Goal: Communication & Community: Answer question/provide support

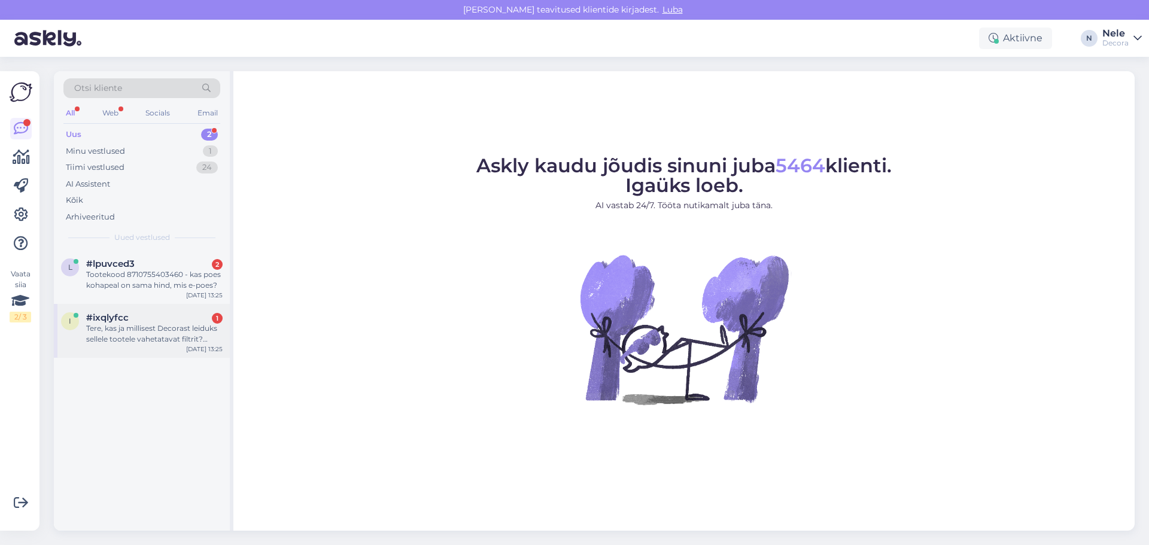
click at [171, 330] on div "Tere, kas ja millisest Decorast leiduks sellele tootele vahetatavat filtrit? [U…" at bounding box center [154, 334] width 136 height 22
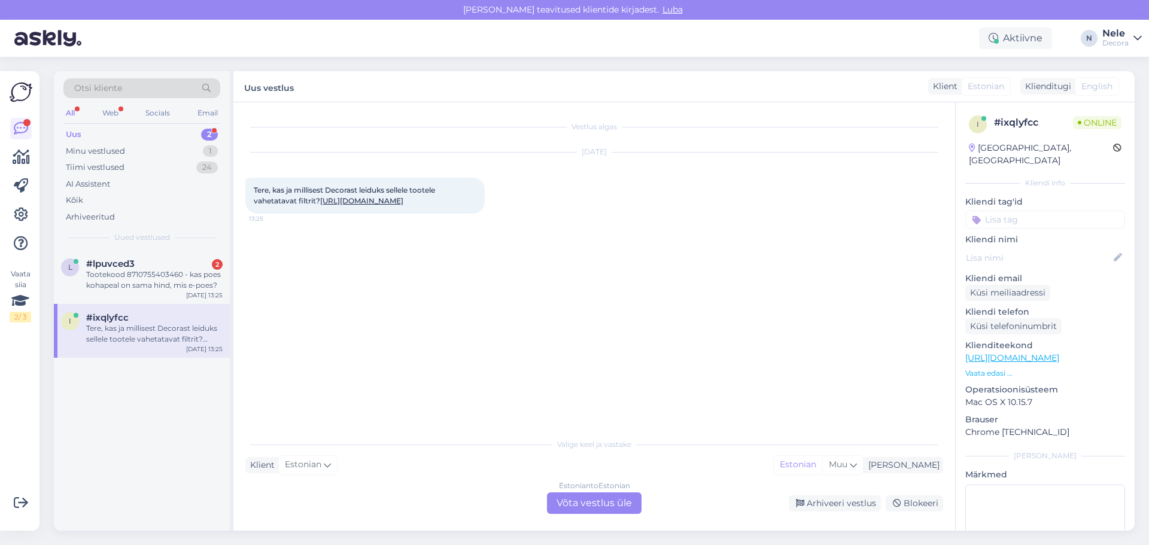
click at [404, 202] on link "[URL][DOMAIN_NAME]" at bounding box center [361, 200] width 83 height 9
click at [104, 283] on div "Tootekood 8710755403460 - kas poes kohapeal on sama hind, mis e-poes?" at bounding box center [154, 280] width 136 height 22
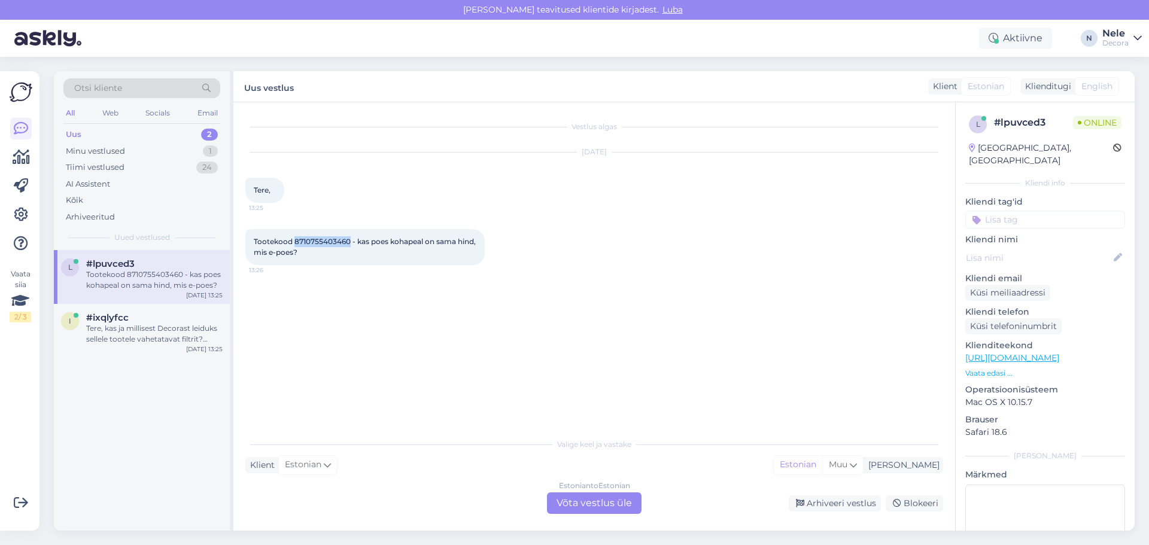
drag, startPoint x: 350, startPoint y: 242, endPoint x: 296, endPoint y: 244, distance: 54.5
click at [296, 244] on span "Tootekood 8710755403460 - kas poes kohapeal on sama hind, mis e-poes?" at bounding box center [366, 247] width 224 height 20
copy span "8710755403460"
click at [581, 508] on div "Estonian to Estonian Võta vestlus üle" at bounding box center [594, 504] width 95 height 22
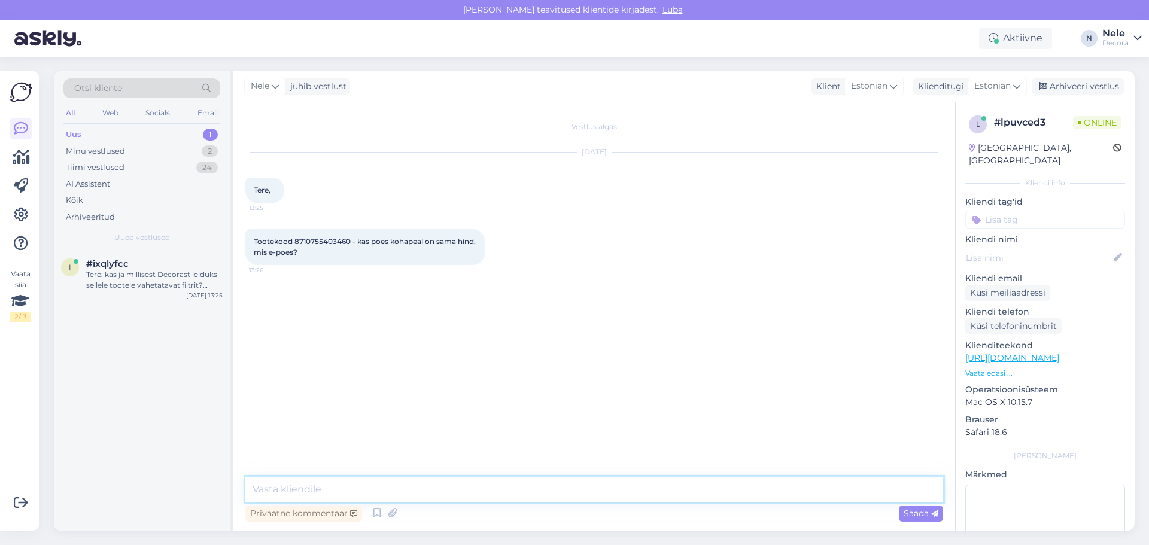
click at [267, 496] on textarea at bounding box center [594, 489] width 698 height 25
type textarea "Tere. Tavalisest parem hind kehtib nii epoes kui kauplustes"
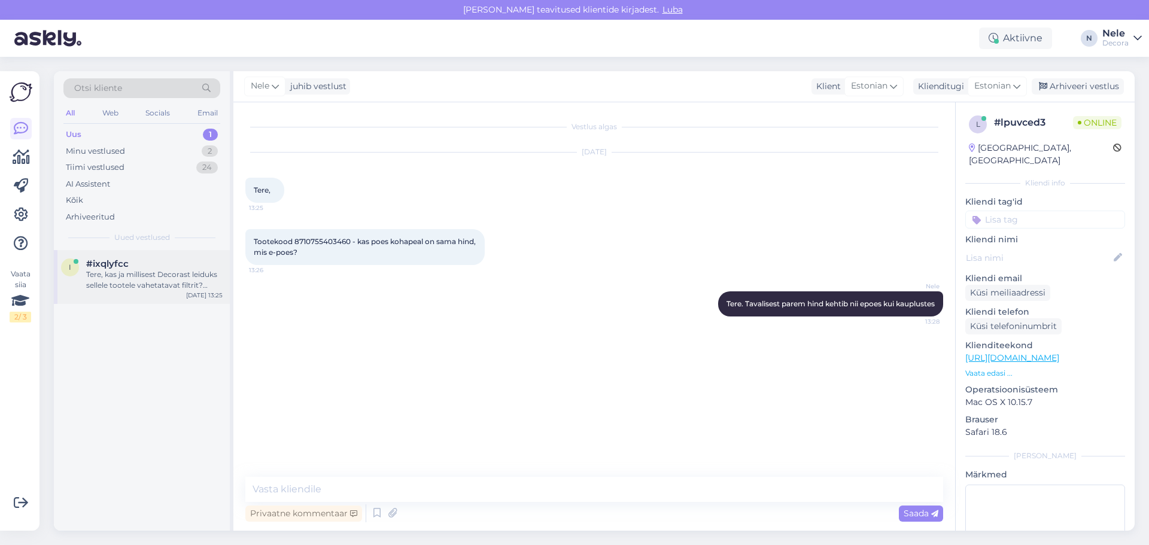
click at [137, 272] on div "Tere, kas ja millisest Decorast leiduks sellele tootele vahetatavat filtrit? [U…" at bounding box center [154, 280] width 136 height 22
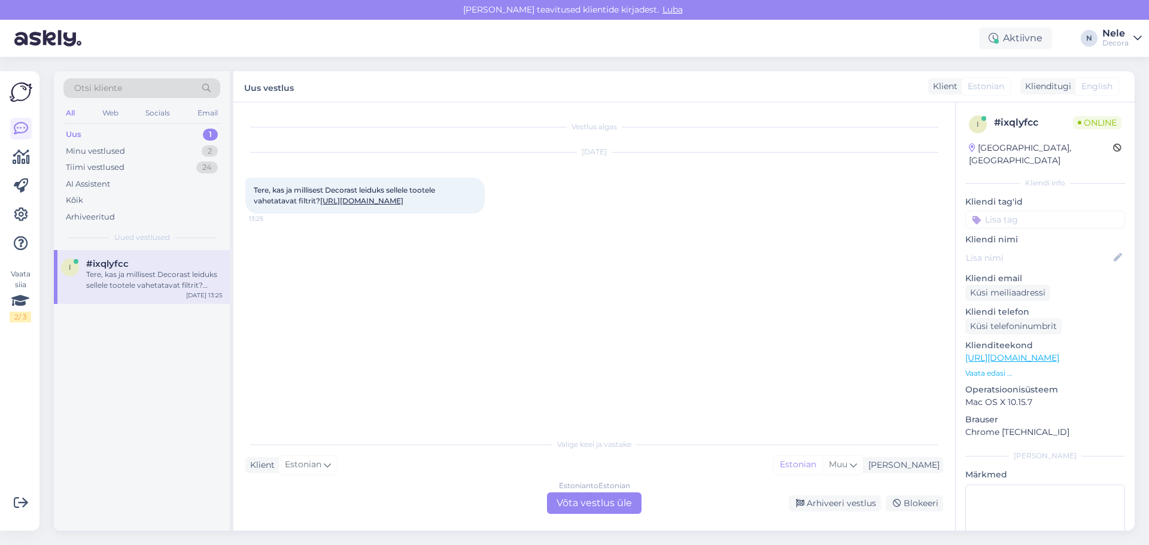
click at [1051, 353] on link "[URL][DOMAIN_NAME]" at bounding box center [1013, 358] width 94 height 11
click at [135, 282] on div "Tere, kas ja millisest Decorast leiduks sellele tootele vahetatavat filtrit? [U…" at bounding box center [154, 280] width 136 height 22
click at [126, 146] on div "Minu vestlused 2" at bounding box center [141, 151] width 157 height 17
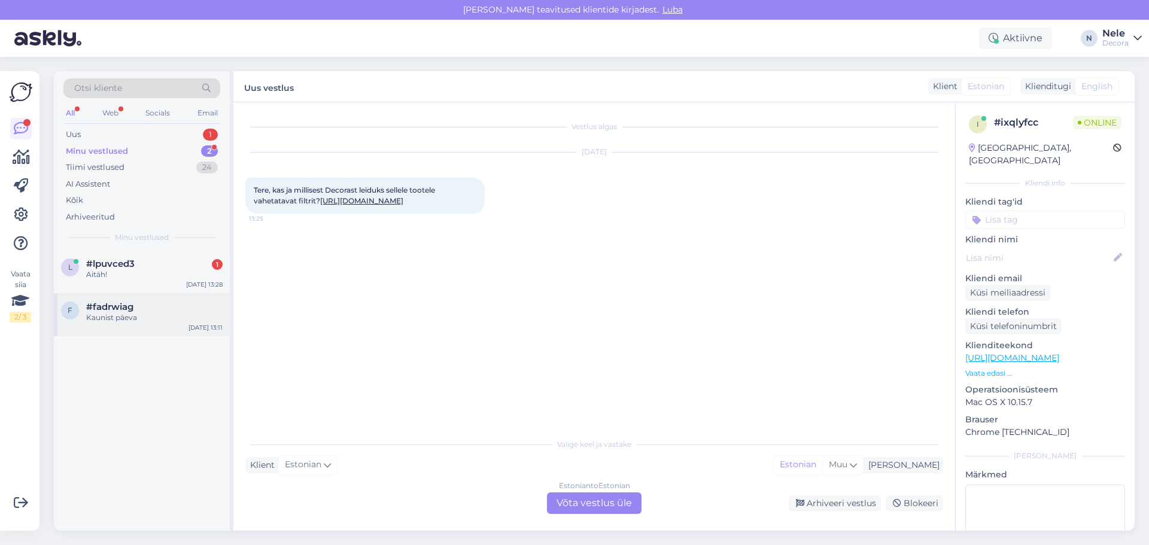
click at [141, 318] on div "Kaunist päeva" at bounding box center [154, 318] width 136 height 11
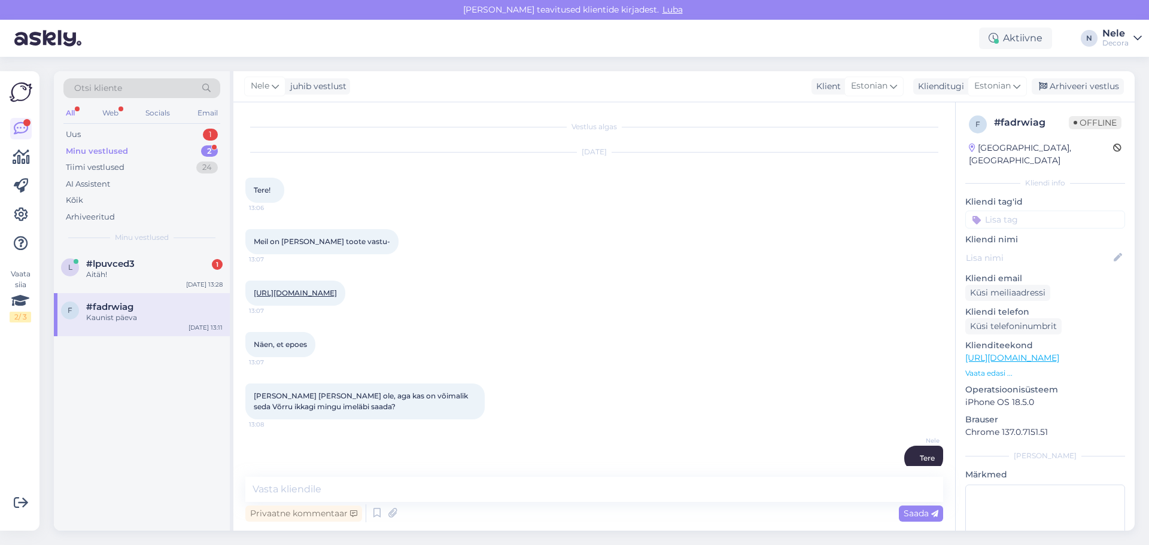
scroll to position [308, 0]
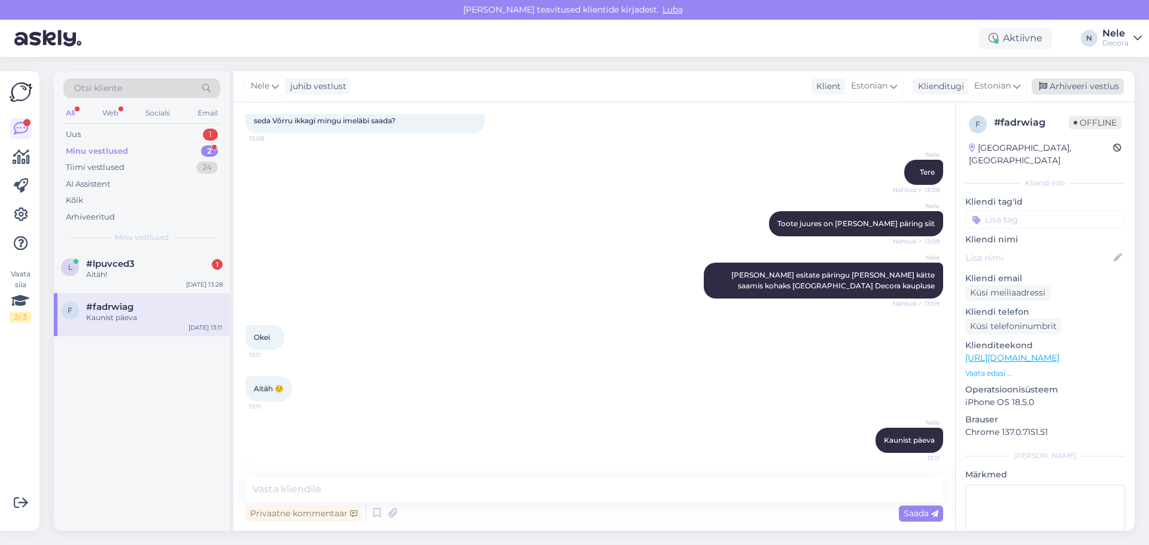
click at [1090, 87] on div "Arhiveeri vestlus" at bounding box center [1078, 86] width 92 height 16
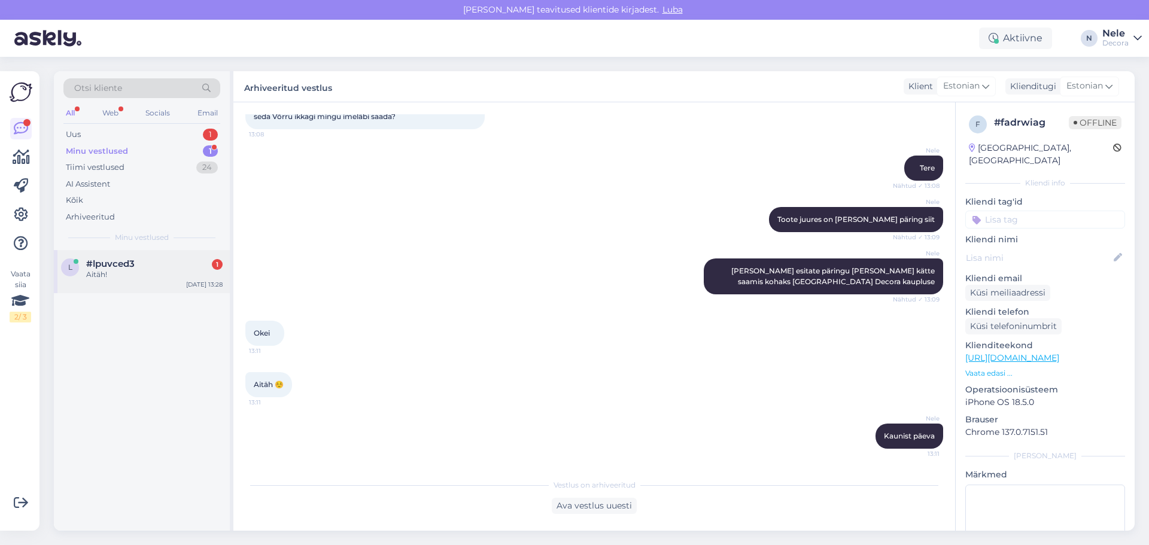
click at [121, 283] on div "l #lpuvced3 1 Aitäh! [DATE] 13:28" at bounding box center [142, 271] width 176 height 43
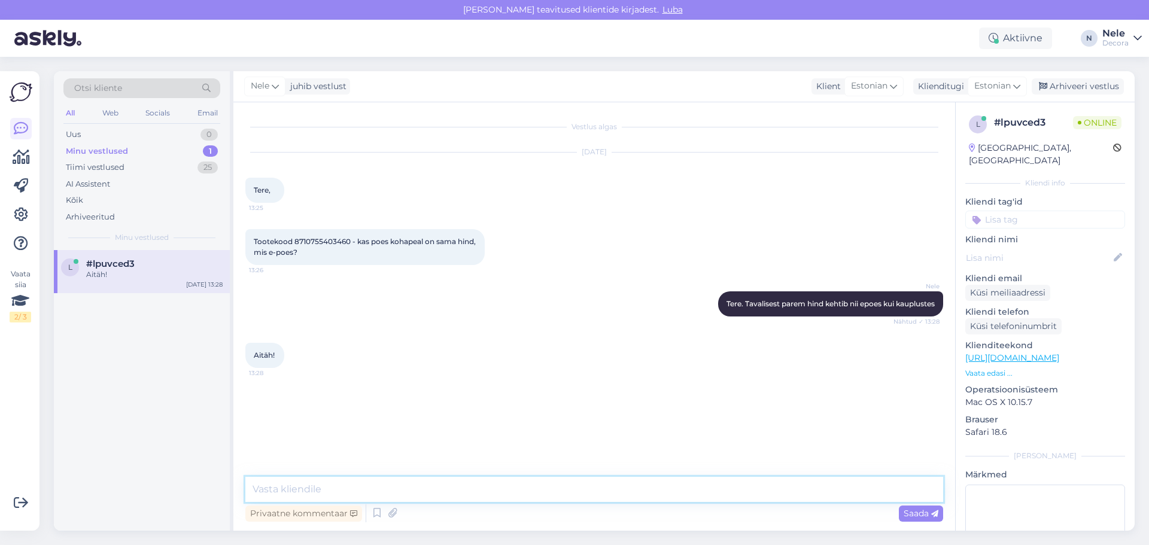
click at [355, 490] on textarea at bounding box center [594, 489] width 698 height 25
type textarea "Kaunist päeva"
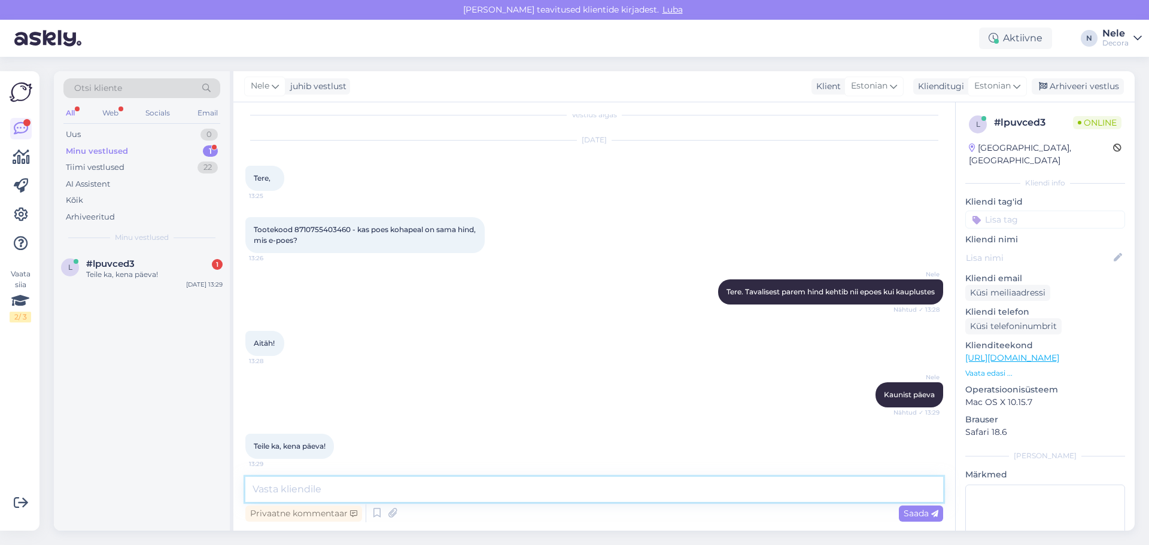
scroll to position [18, 0]
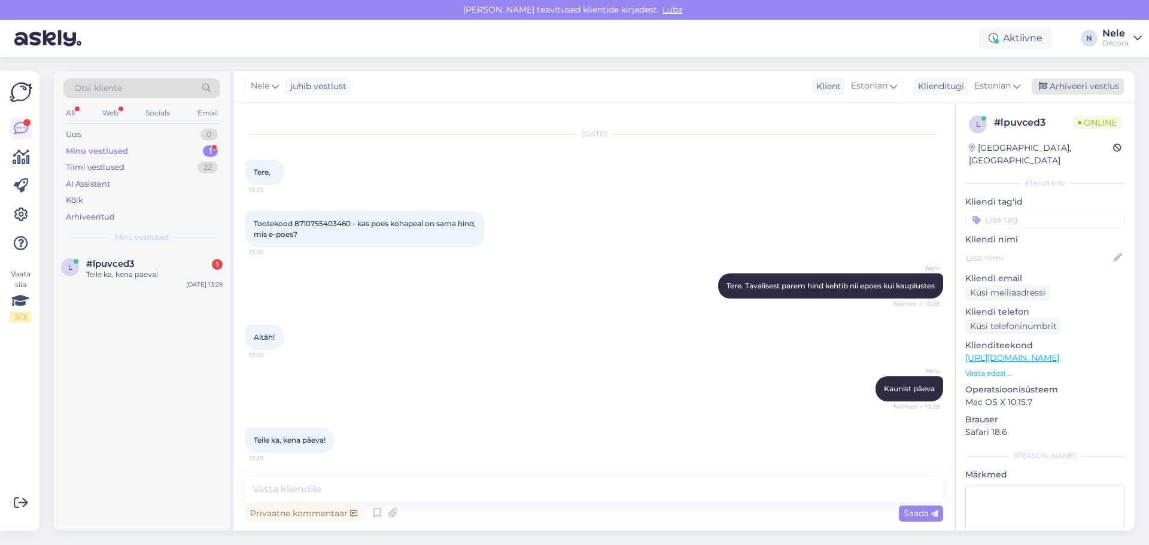
click at [1080, 83] on div "Arhiveeri vestlus" at bounding box center [1078, 86] width 92 height 16
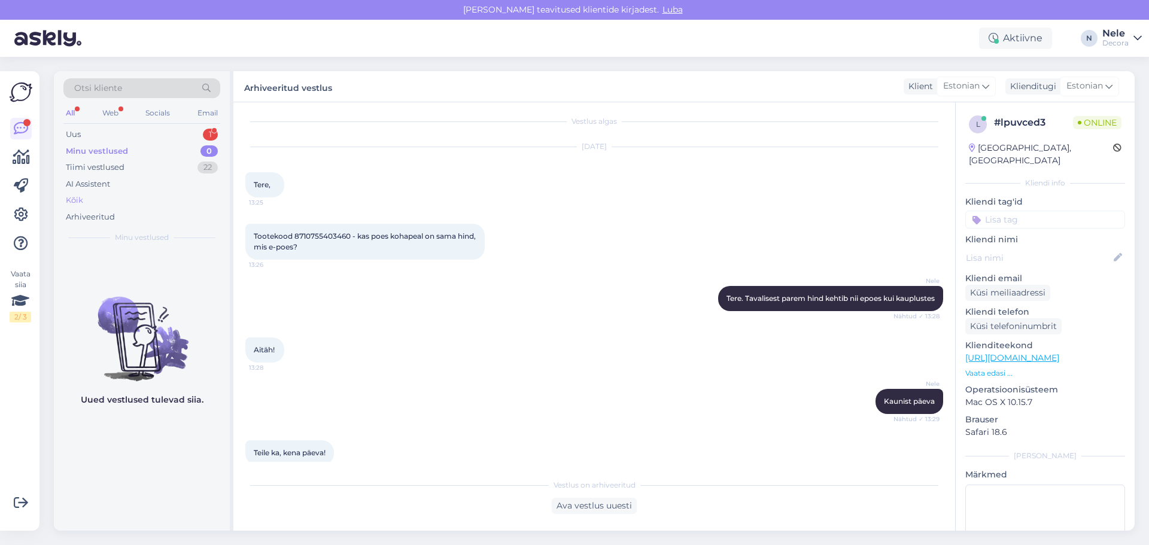
scroll to position [22, 0]
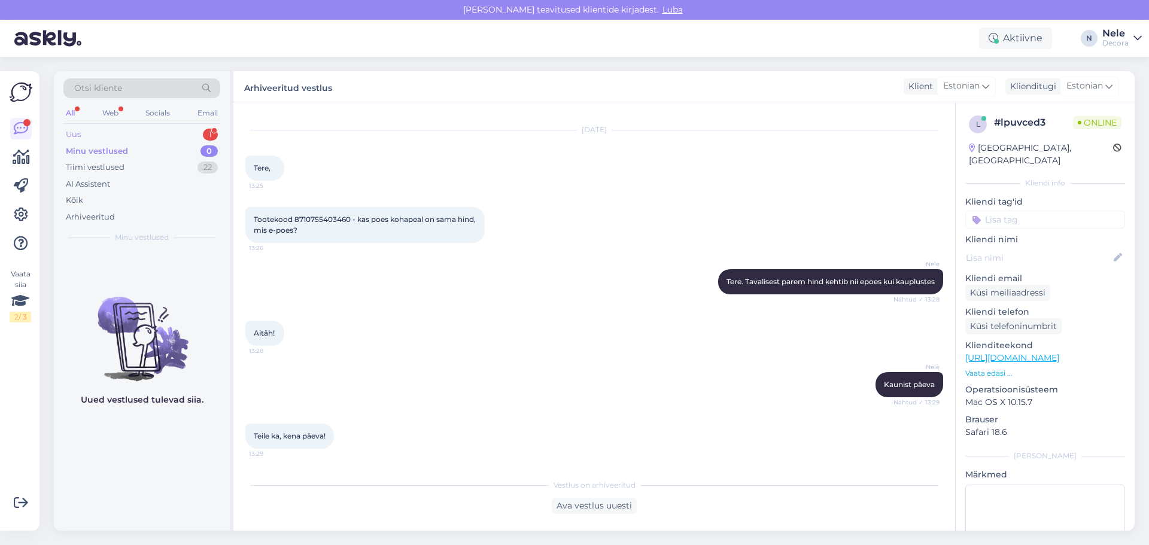
click at [85, 130] on div "Uus 1" at bounding box center [141, 134] width 157 height 17
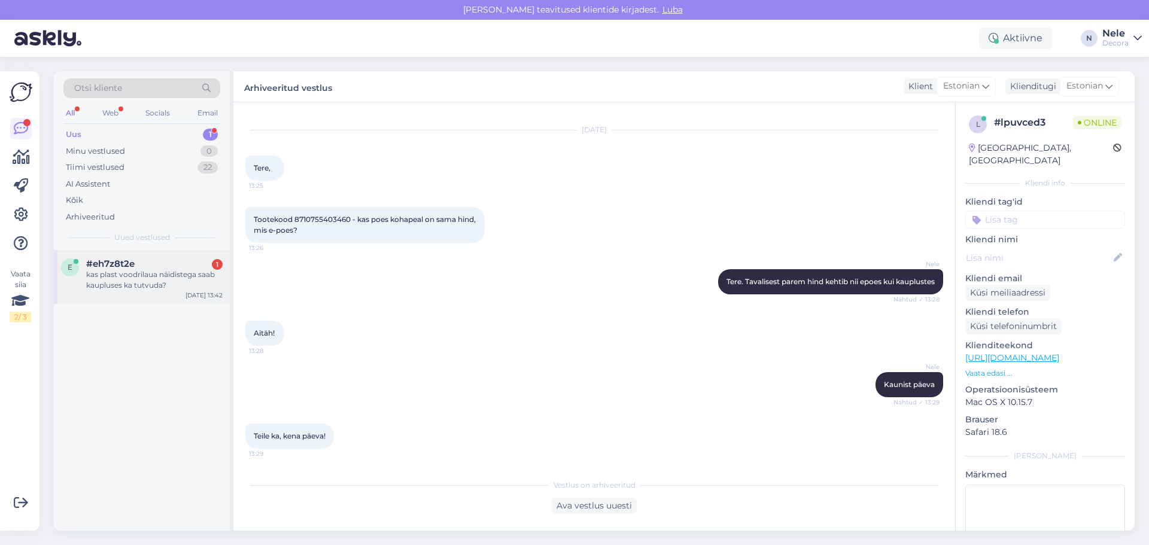
click at [151, 281] on div "kas plast voodrilaua näidistega saab kaupluses ka tutvuda?" at bounding box center [154, 280] width 136 height 22
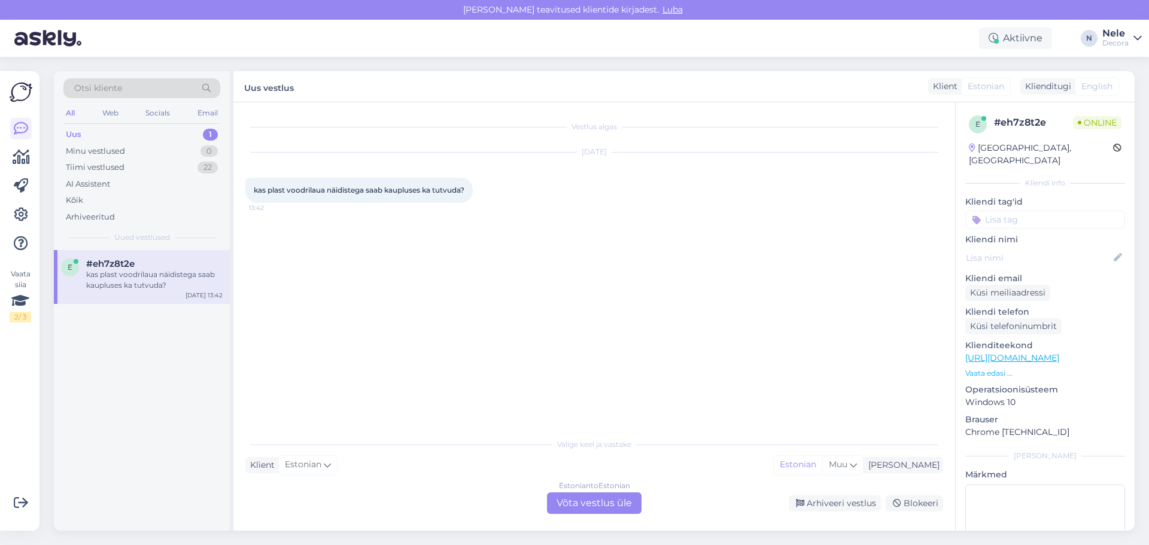
click at [577, 501] on div "Estonian to Estonian Võta vestlus üle" at bounding box center [594, 504] width 95 height 22
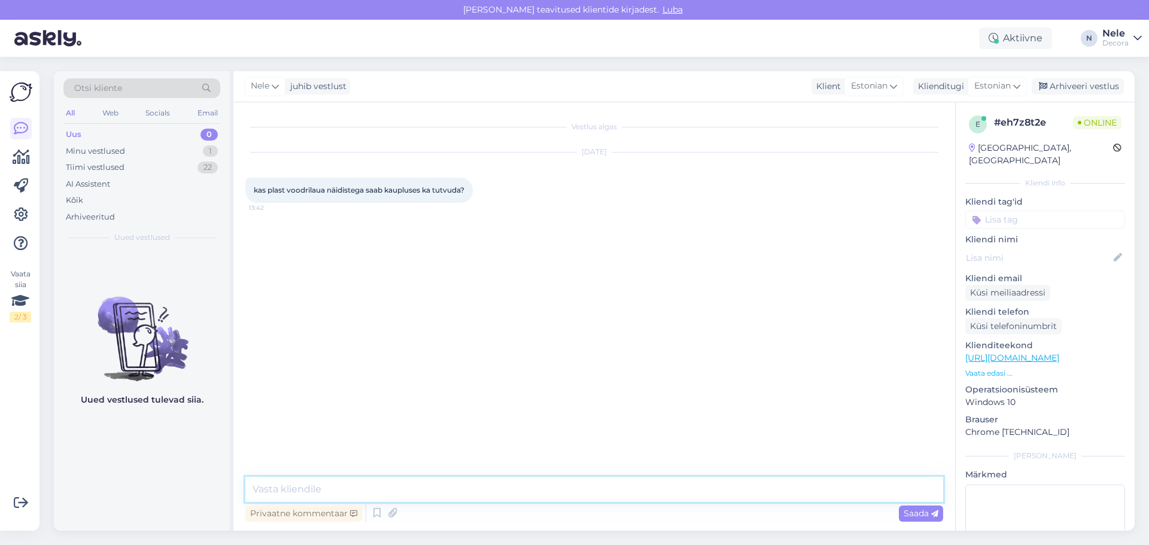
click at [316, 492] on textarea at bounding box center [594, 489] width 698 height 25
type textarea "Tere."
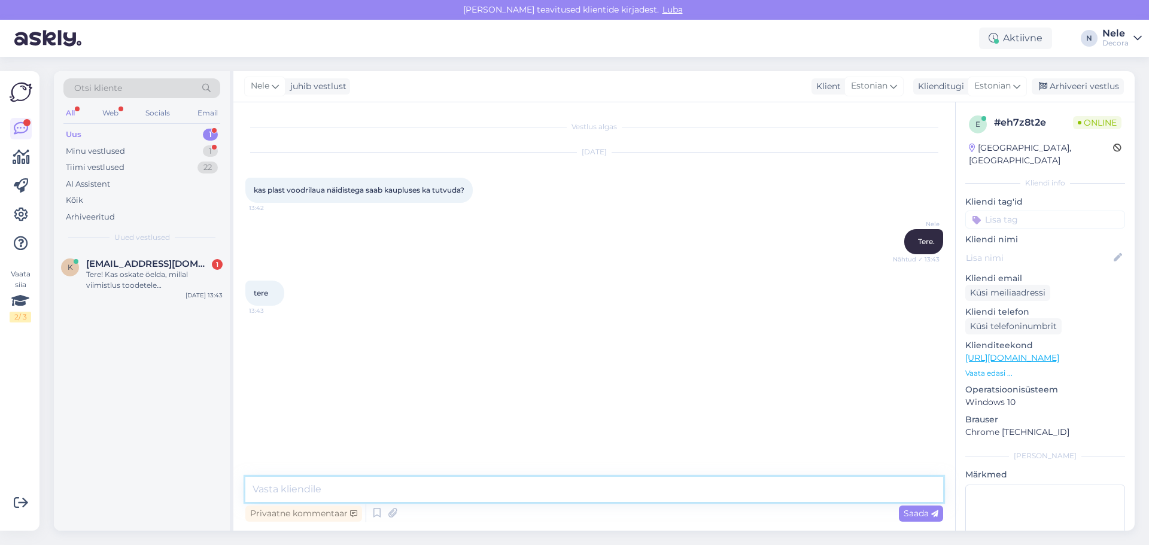
click at [316, 492] on textarea at bounding box center [594, 489] width 698 height 25
type textarea "Kauplustes ei ole kahjuks neid näidiseid"
click at [144, 269] on span "[EMAIL_ADDRESS][DOMAIN_NAME]" at bounding box center [148, 264] width 125 height 11
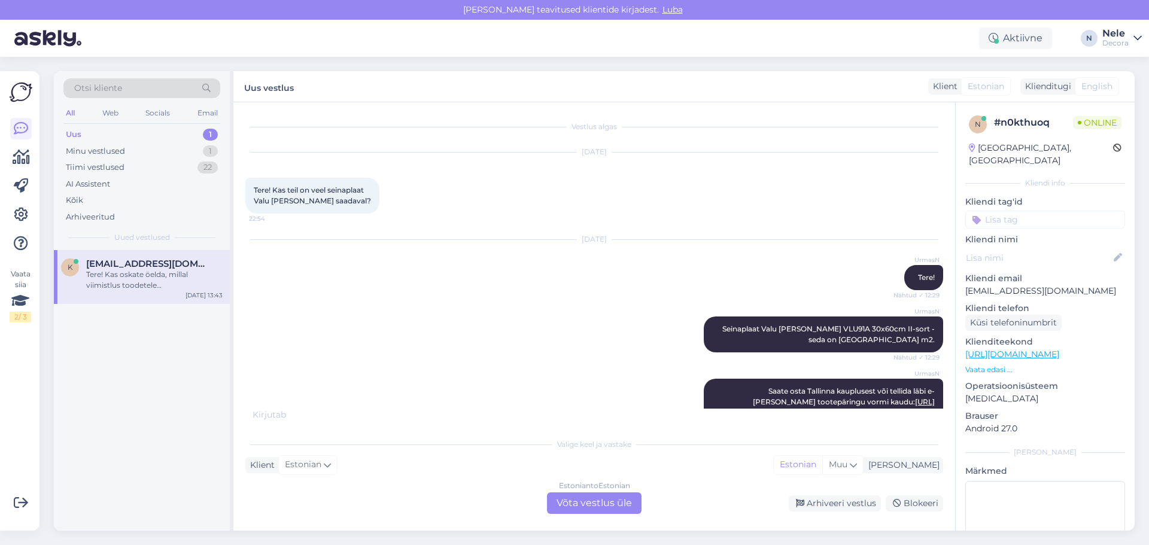
scroll to position [1012, 0]
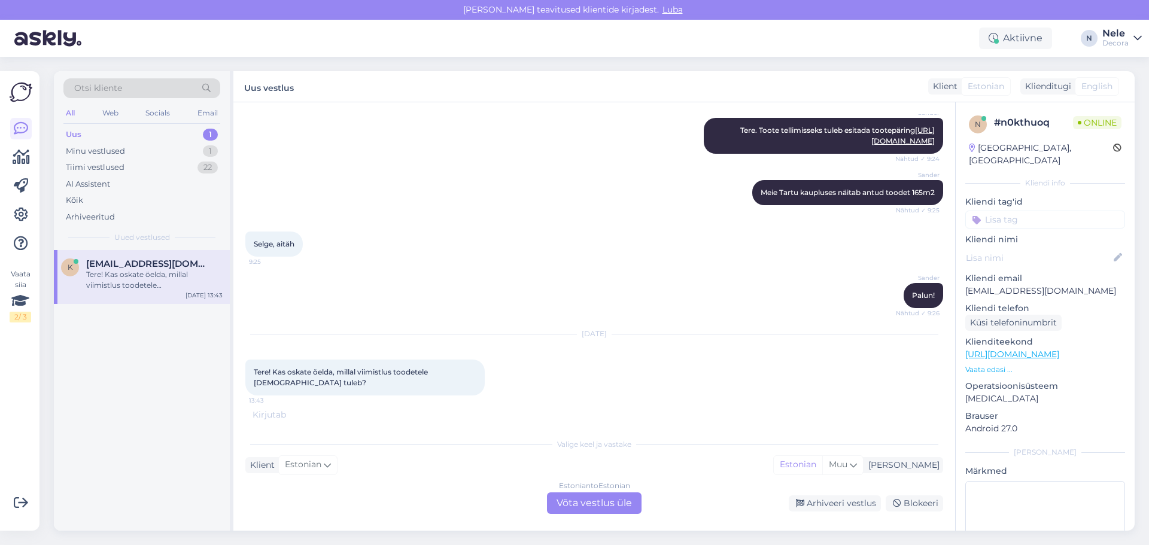
click at [614, 508] on div "Estonian to Estonian Võta vestlus üle" at bounding box center [594, 504] width 95 height 22
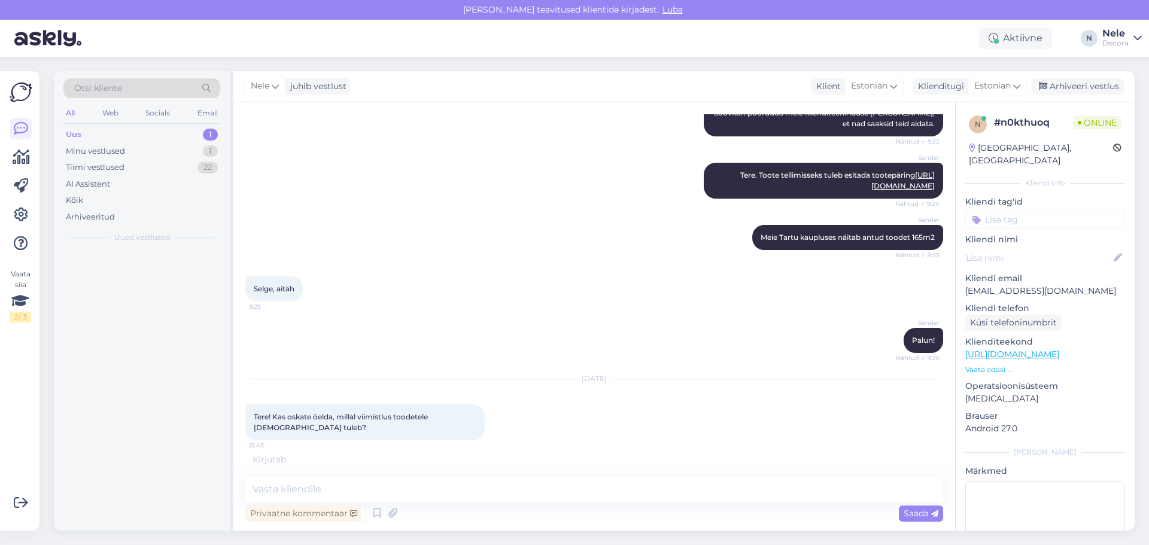
scroll to position [967, 0]
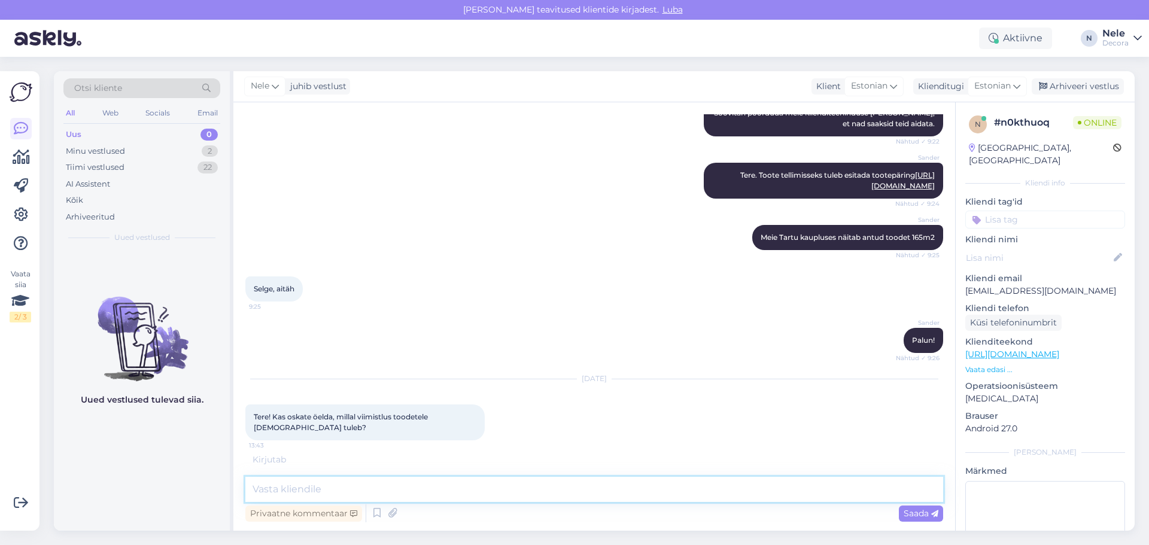
click at [305, 491] on textarea at bounding box center [594, 489] width 698 height 25
type textarea "T"
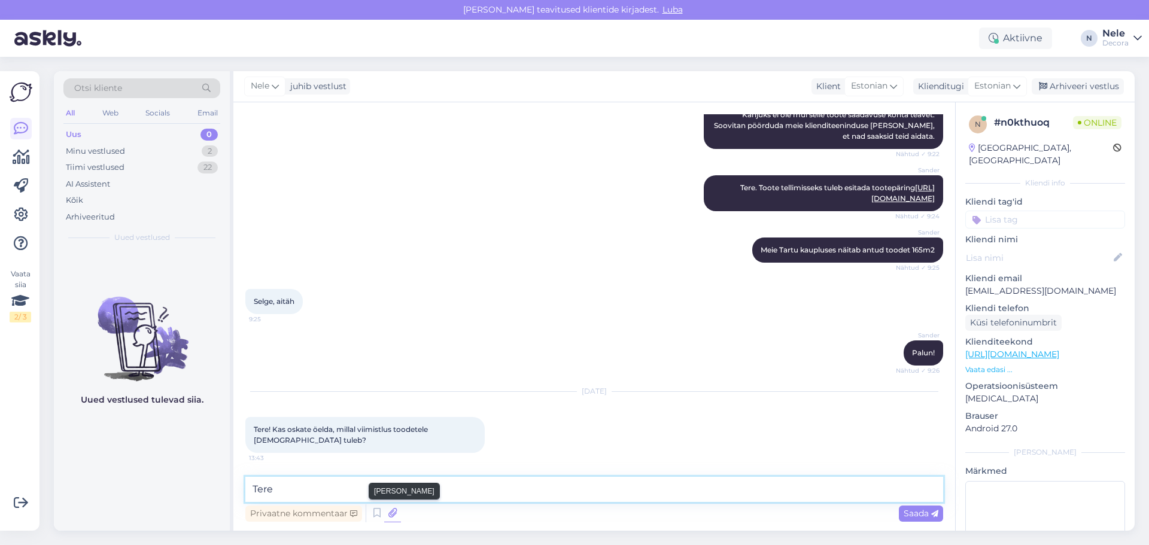
type textarea "Tere."
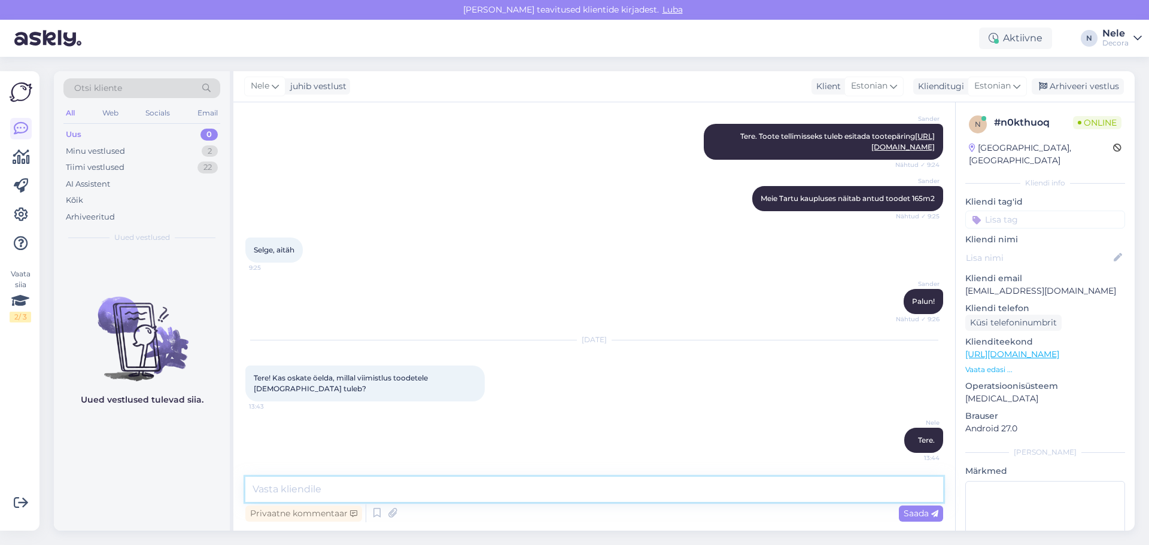
click at [277, 498] on textarea at bounding box center [594, 489] width 698 height 25
type textarea "Ei oska selliselt öelda"
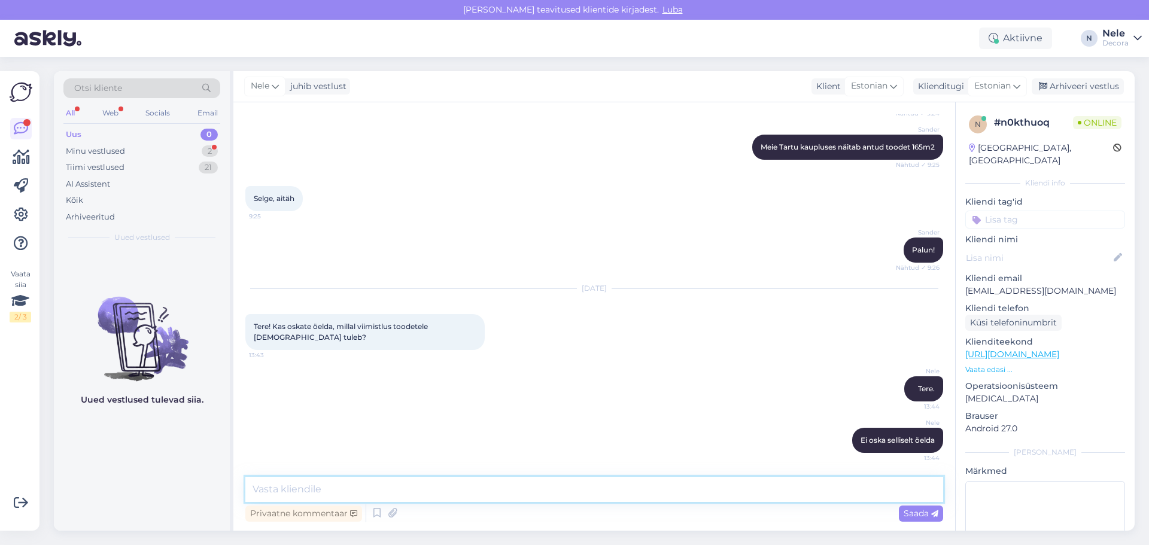
type textarea "H"
type textarea "Meil on pidevalt erinevaid [PERSON_NAME] pakkumisi ja tasub meie lehtedel [PERS…"
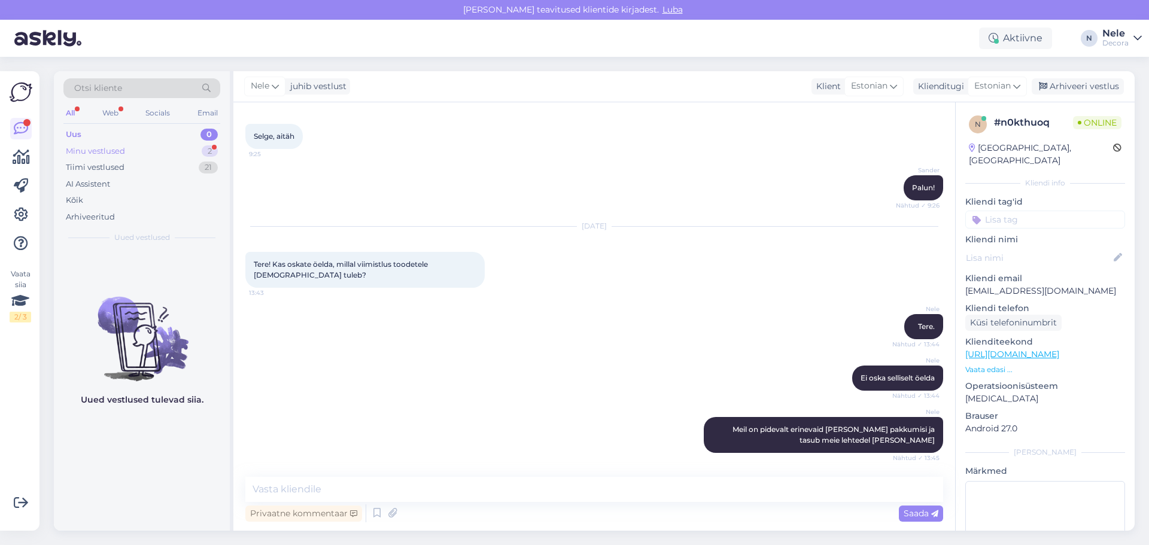
click at [126, 148] on div "Minu vestlused 2" at bounding box center [141, 151] width 157 height 17
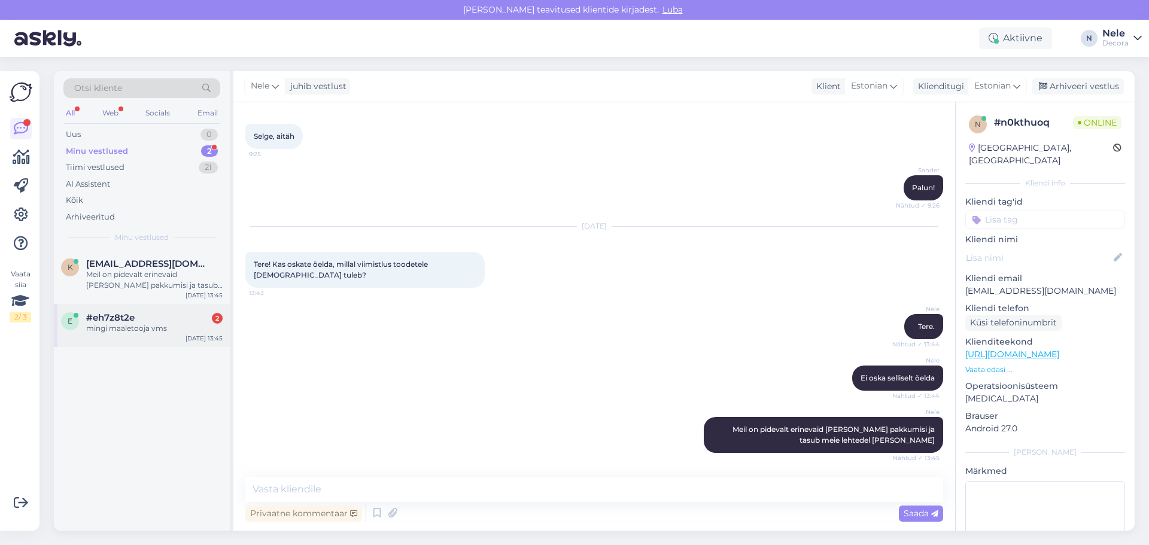
click at [123, 324] on div "mingi maaletooja vms" at bounding box center [154, 328] width 136 height 11
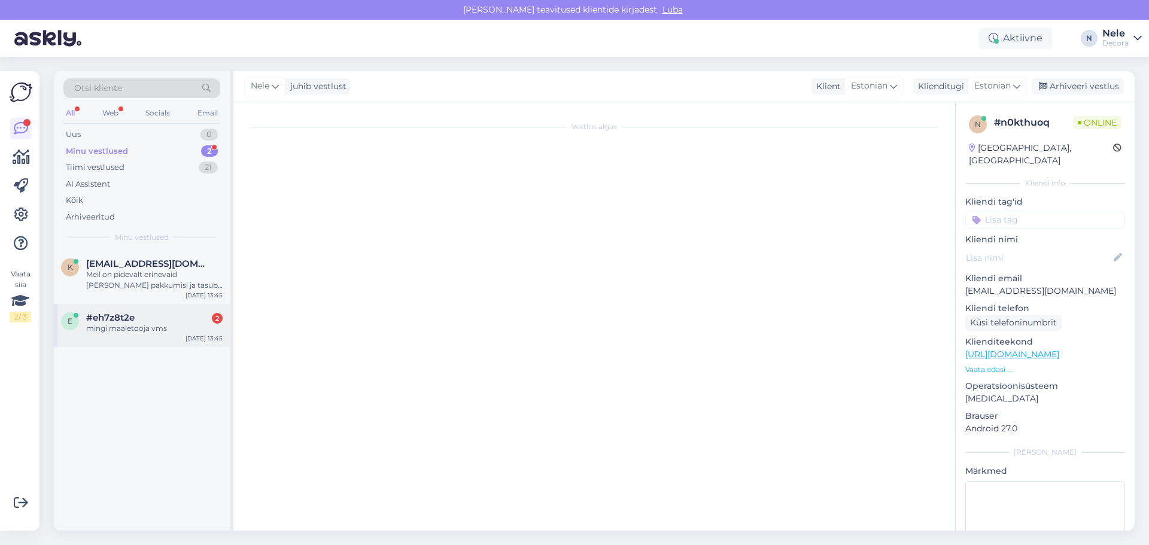
scroll to position [18, 0]
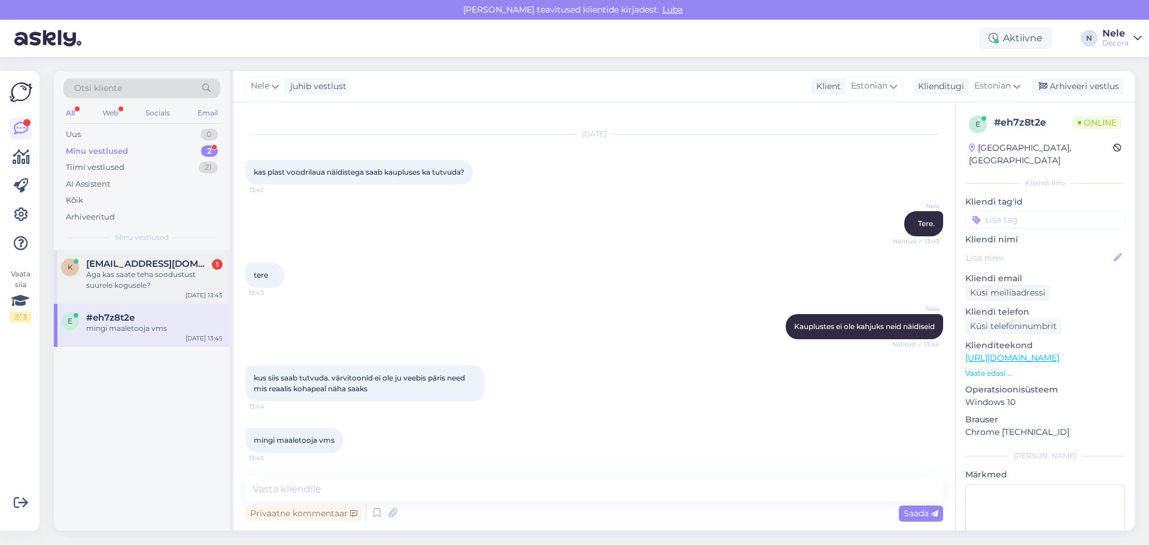
click at [168, 275] on div "Aga kas saate teha soodustust suurele kogusele?" at bounding box center [154, 280] width 136 height 22
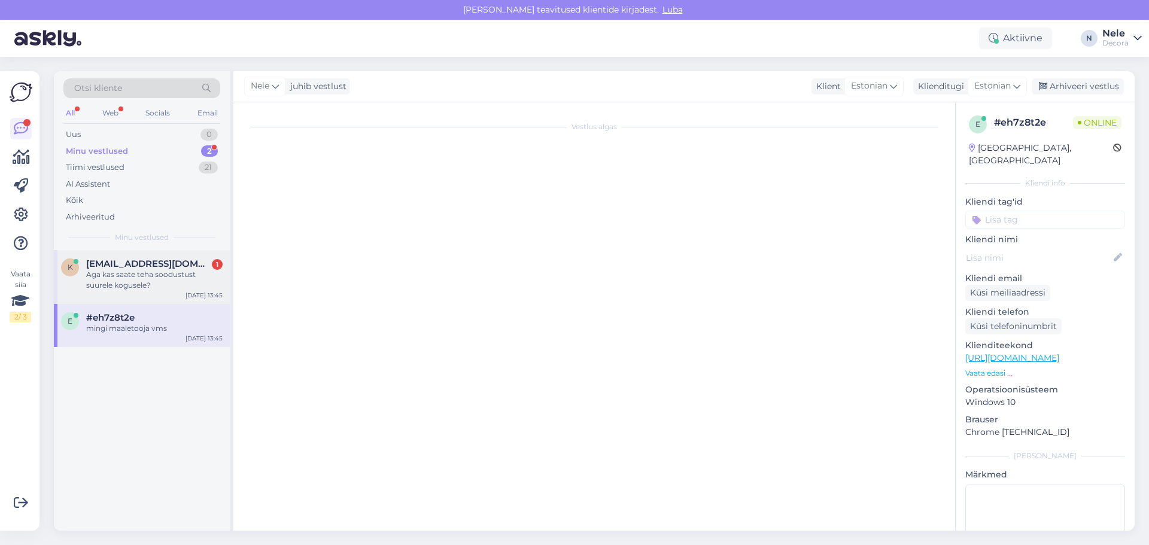
scroll to position [1171, 0]
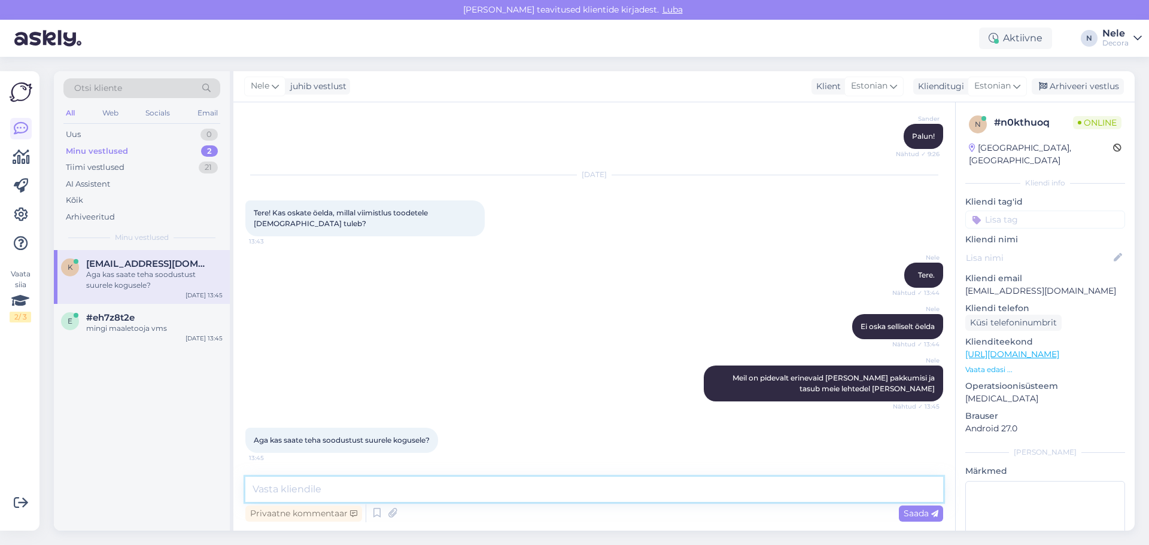
click at [263, 491] on textarea at bounding box center [594, 489] width 698 height 25
paste textarea "[URL][DOMAIN_NAME]"
type textarea "[URL][DOMAIN_NAME] Siit saate esitada päringu või kodulehelt leiate kaupluste a…"
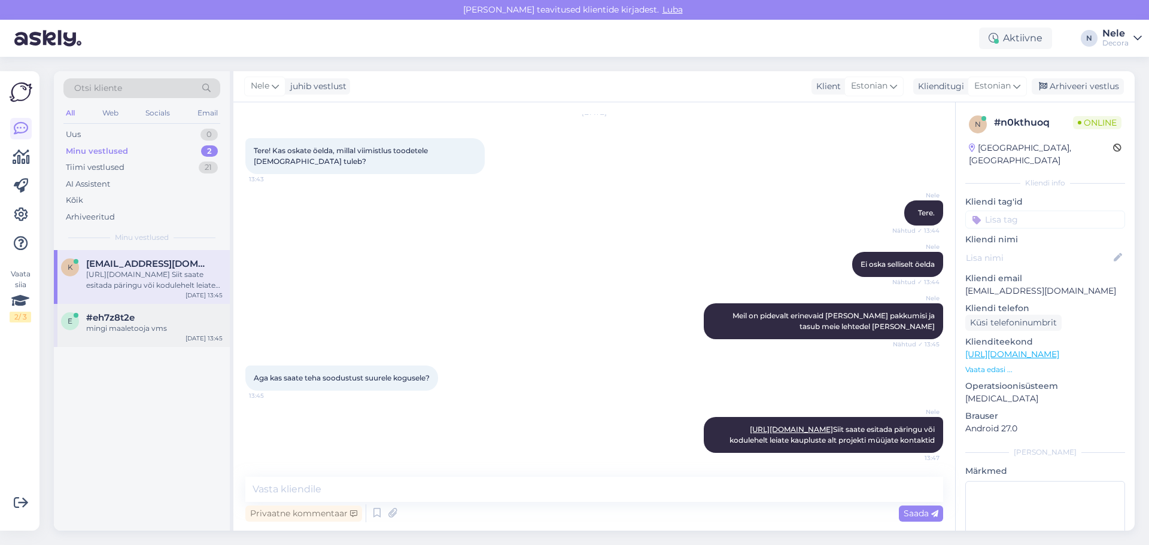
click at [144, 329] on div "mingi maaletooja vms" at bounding box center [154, 328] width 136 height 11
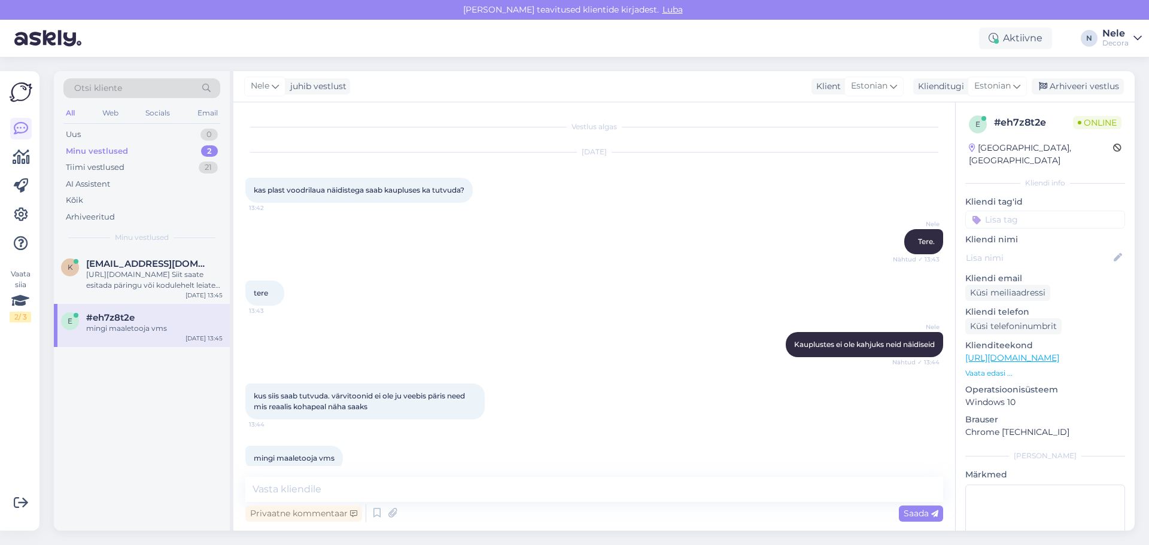
scroll to position [18, 0]
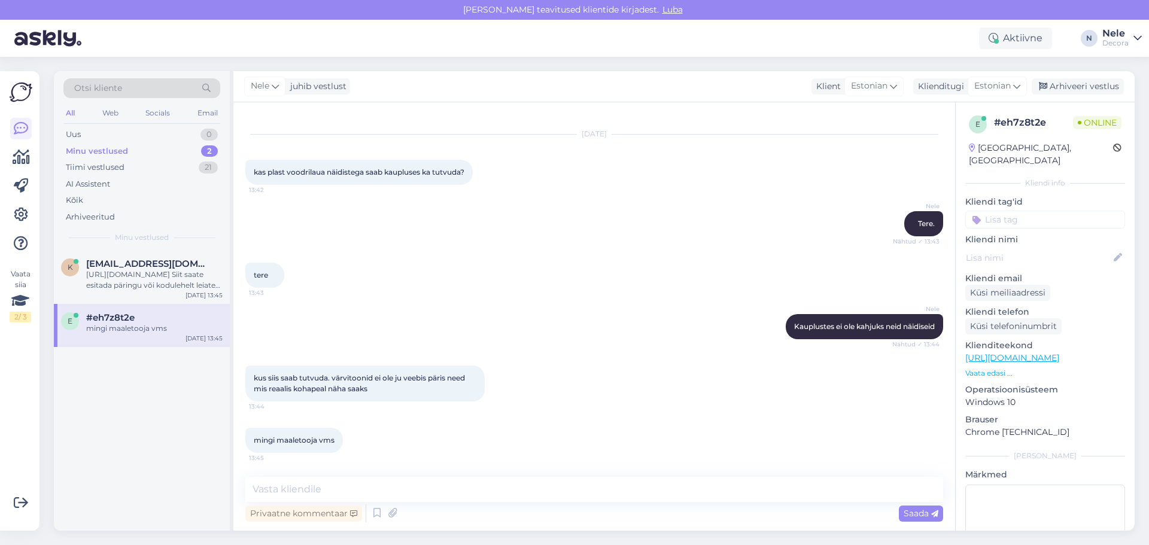
click at [407, 438] on div "mingi maaletooja vms 13:45" at bounding box center [594, 440] width 698 height 51
click at [314, 493] on textarea at bounding box center [594, 489] width 698 height 25
click at [122, 262] on span "[EMAIL_ADDRESS][DOMAIN_NAME]" at bounding box center [148, 264] width 125 height 11
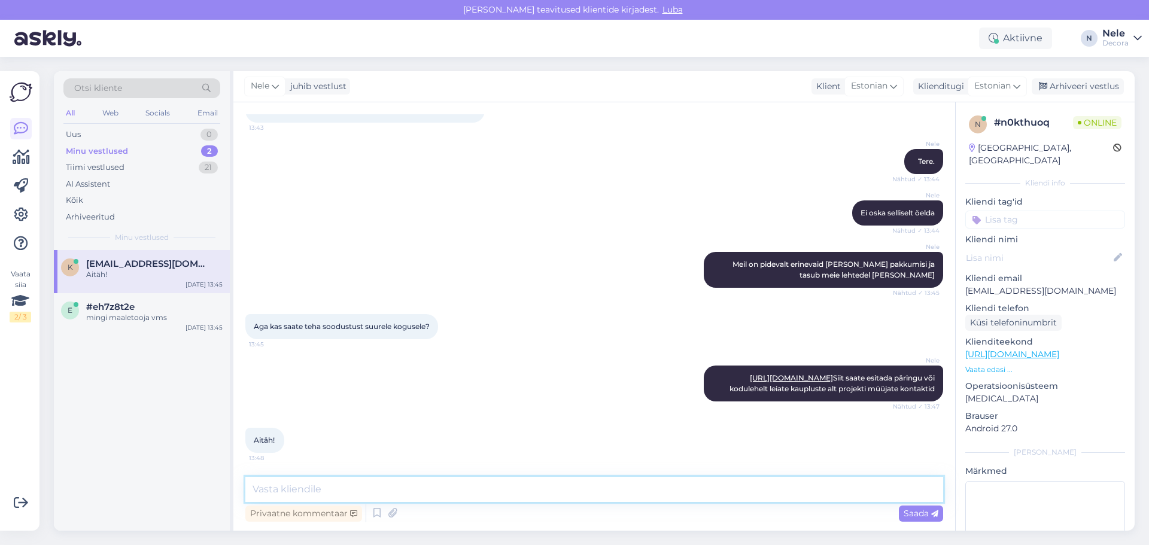
click at [263, 499] on textarea at bounding box center [594, 489] width 698 height 25
type textarea "Kaunist päeva."
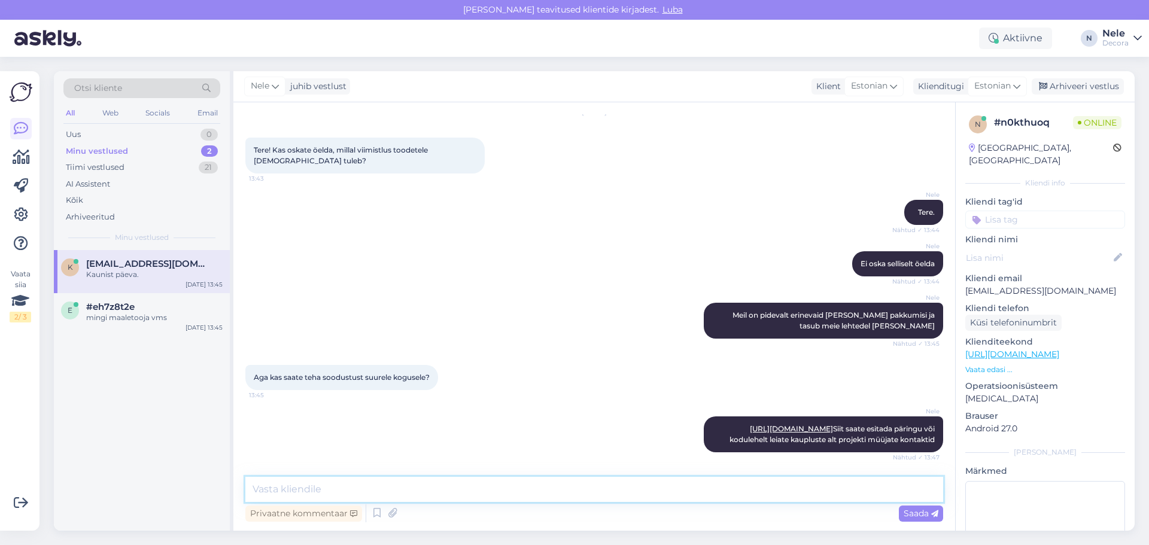
scroll to position [1108, 0]
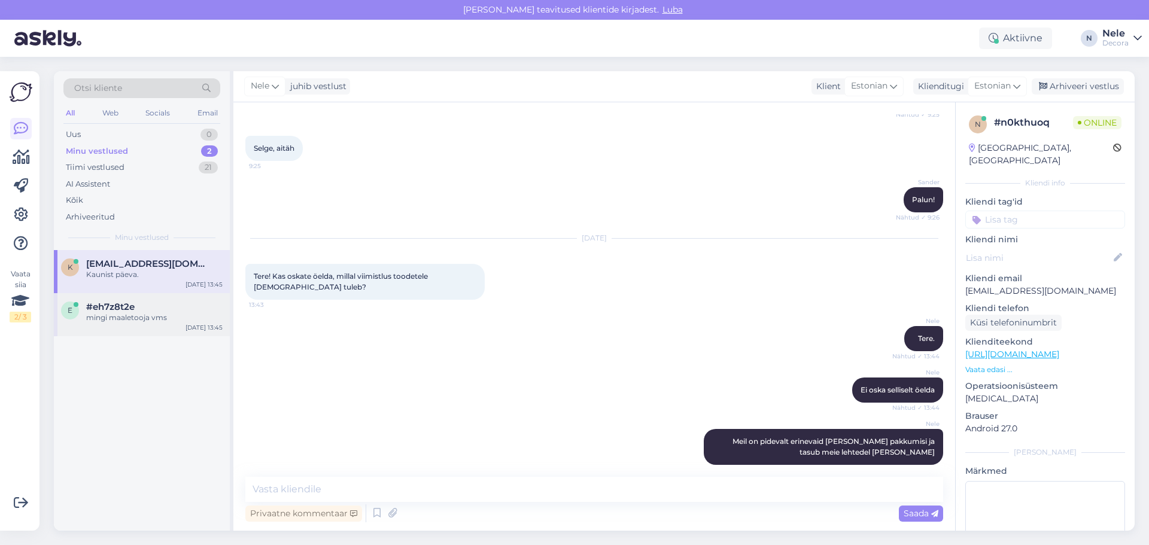
click at [119, 313] on div "mingi maaletooja vms" at bounding box center [154, 318] width 136 height 11
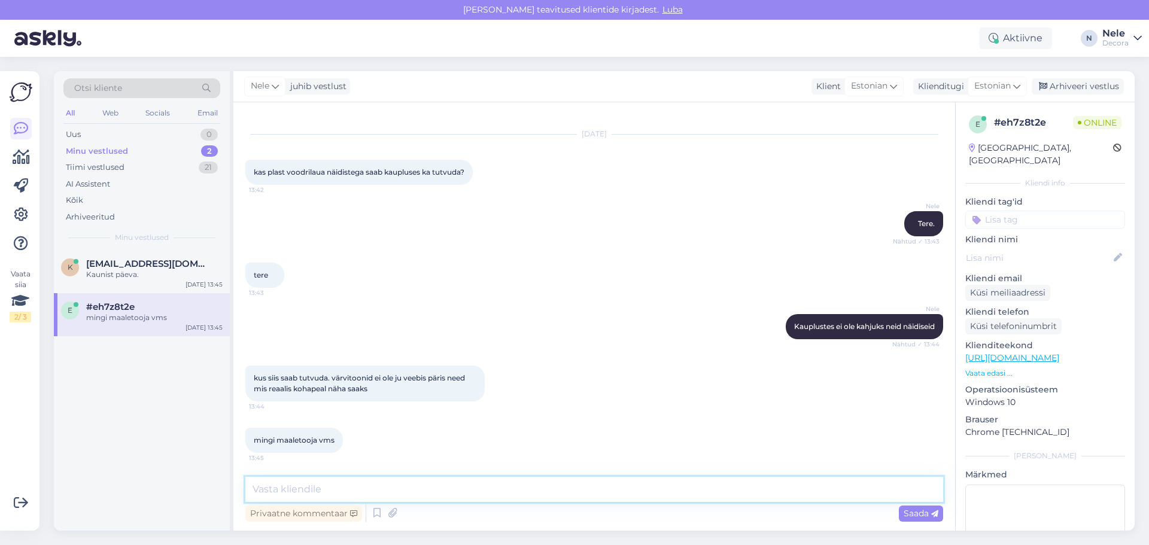
click at [323, 486] on textarea at bounding box center [594, 489] width 698 height 25
type textarea "Uurime, läheb veidi aega"
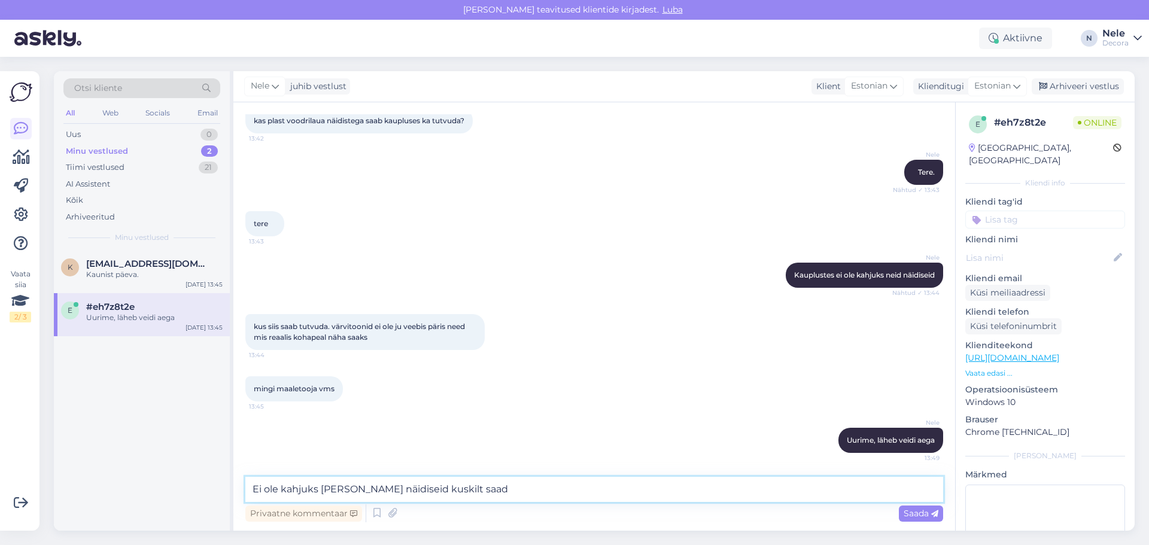
type textarea "Ei ole kahjuks [PERSON_NAME] näidiseid kuskilt saada"
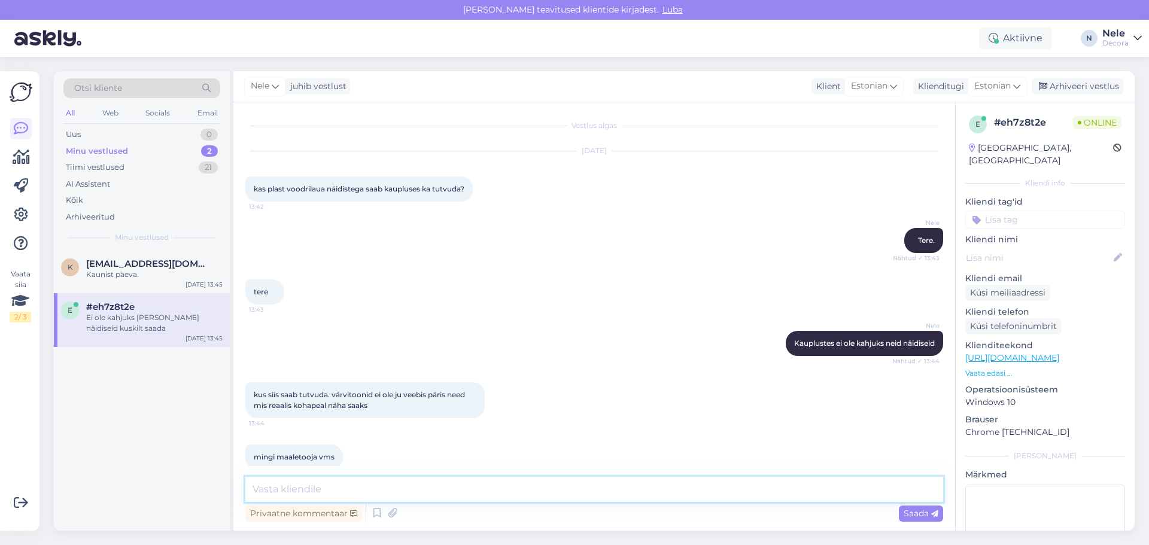
scroll to position [0, 0]
click at [100, 270] on div "Kaunist päeva." at bounding box center [154, 274] width 136 height 11
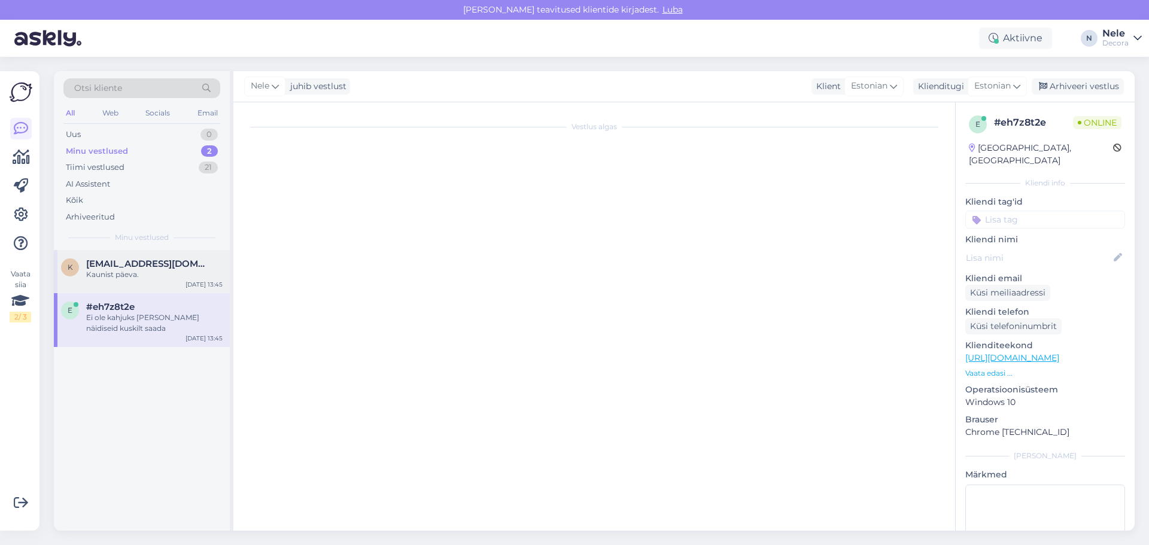
scroll to position [1347, 0]
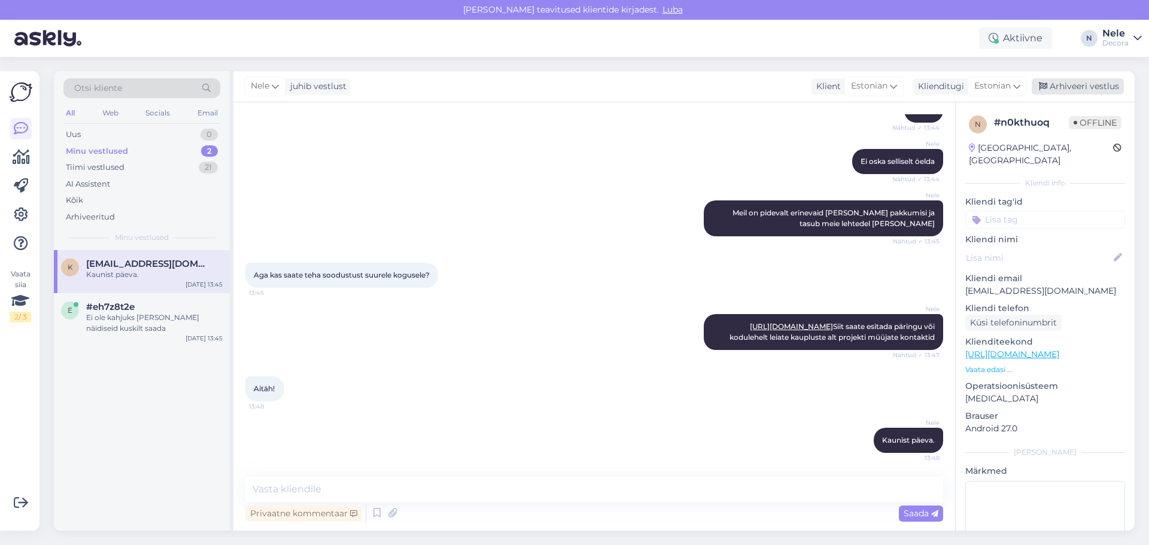
click at [1103, 83] on div "Arhiveeri vestlus" at bounding box center [1078, 86] width 92 height 16
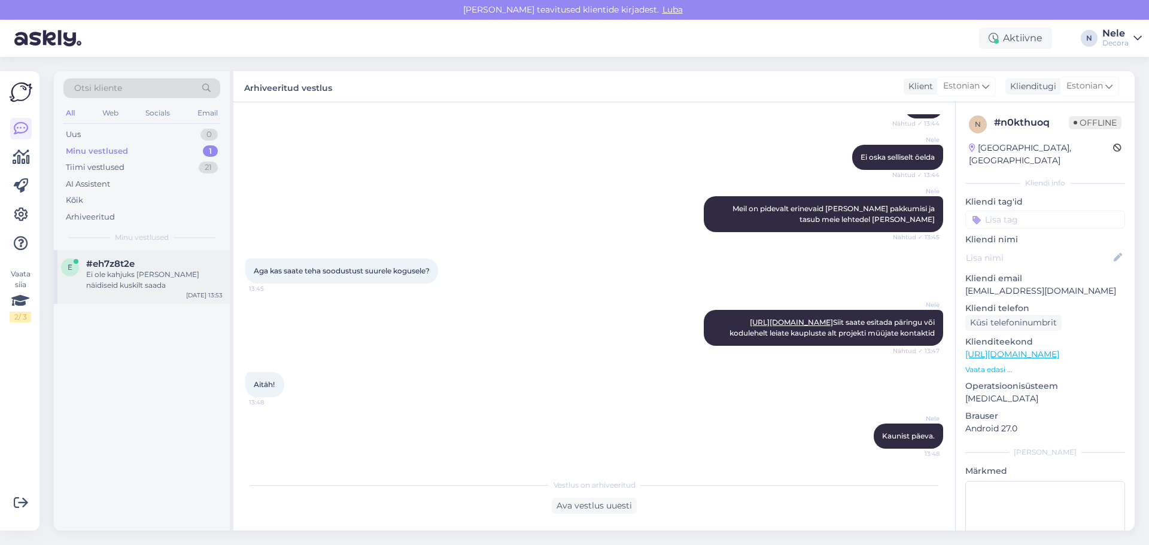
click at [136, 281] on div "Ei ole kahjuks [PERSON_NAME] näidiseid kuskilt saada" at bounding box center [154, 280] width 136 height 22
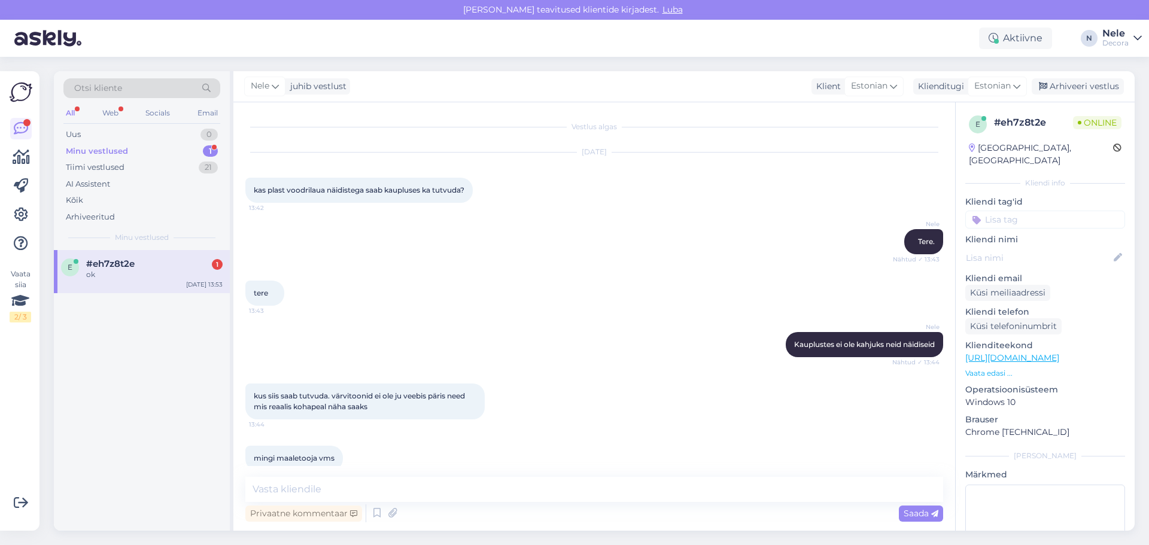
scroll to position [172, 0]
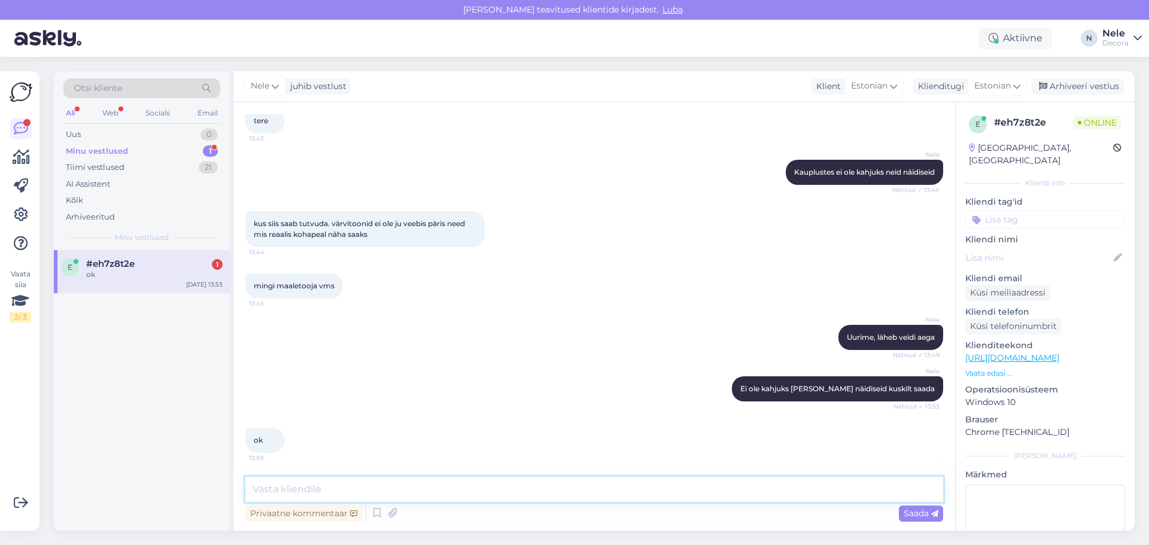
click at [304, 490] on textarea at bounding box center [594, 489] width 698 height 25
type textarea "H"
type textarea "Kaunist päeva"
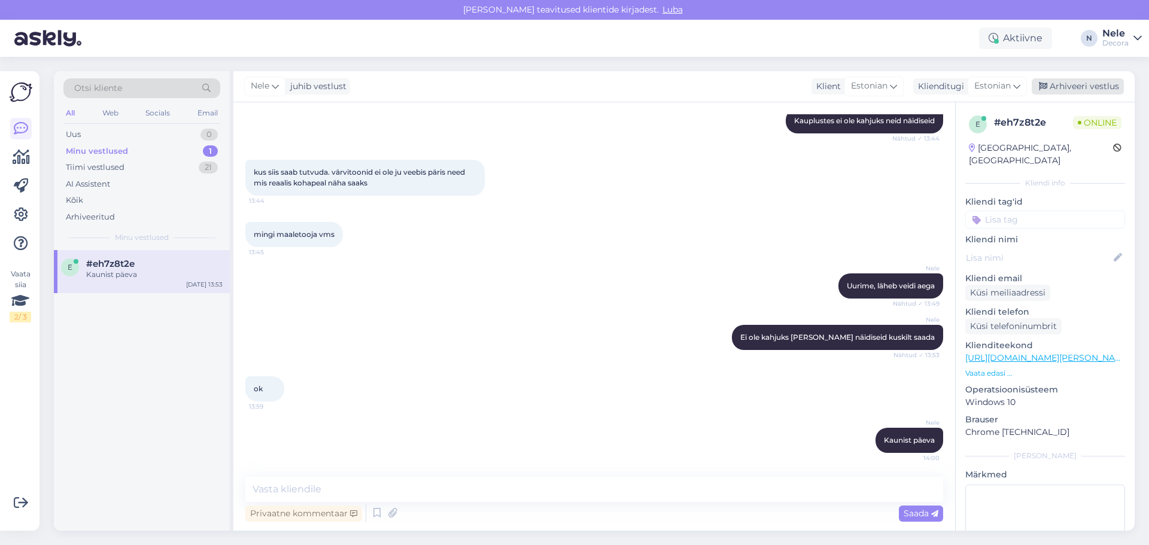
click at [1076, 86] on div "Arhiveeri vestlus" at bounding box center [1078, 86] width 92 height 16
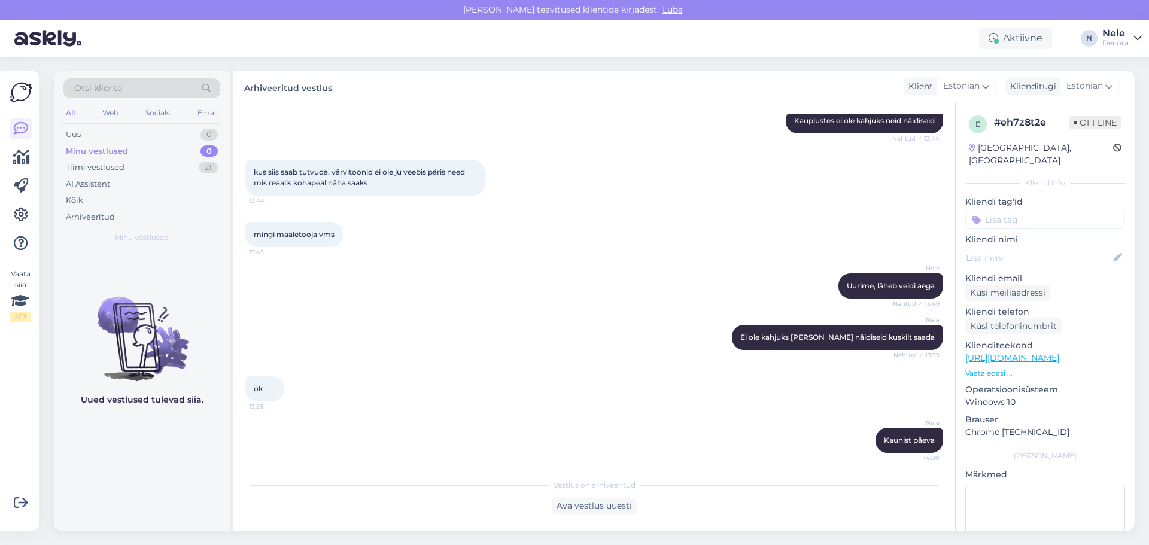
click at [484, 450] on div "[PERSON_NAME] päeva 14:00" at bounding box center [594, 440] width 698 height 51
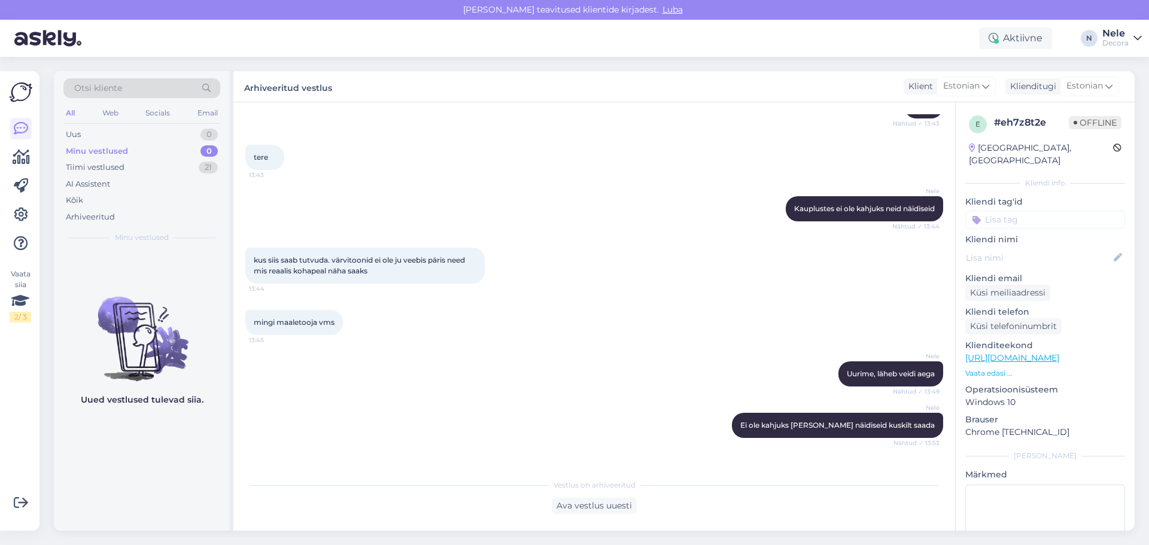
scroll to position [228, 0]
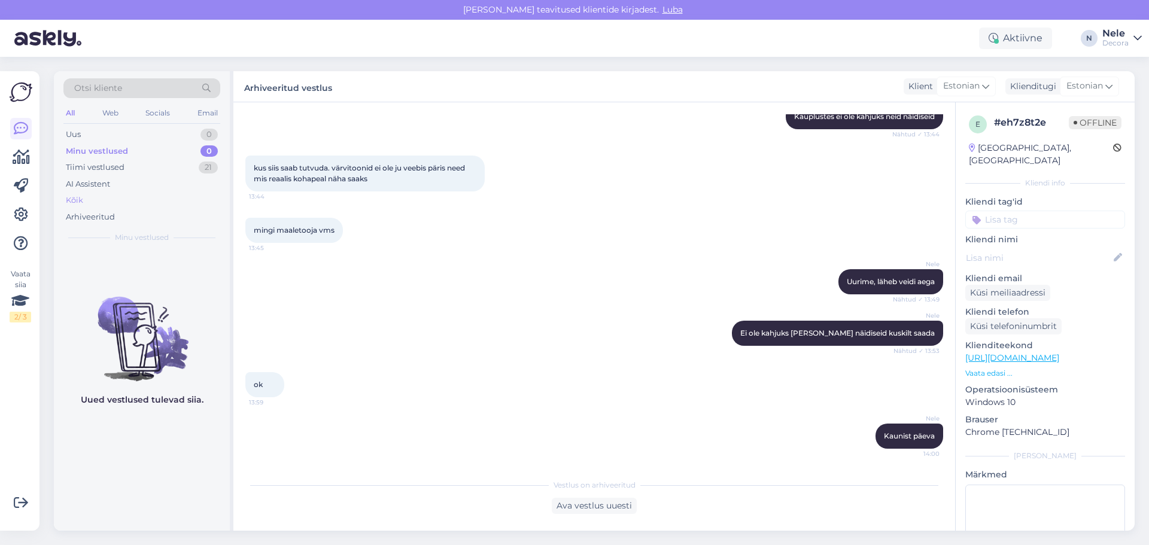
click at [79, 198] on div "Kõik" at bounding box center [74, 201] width 17 height 12
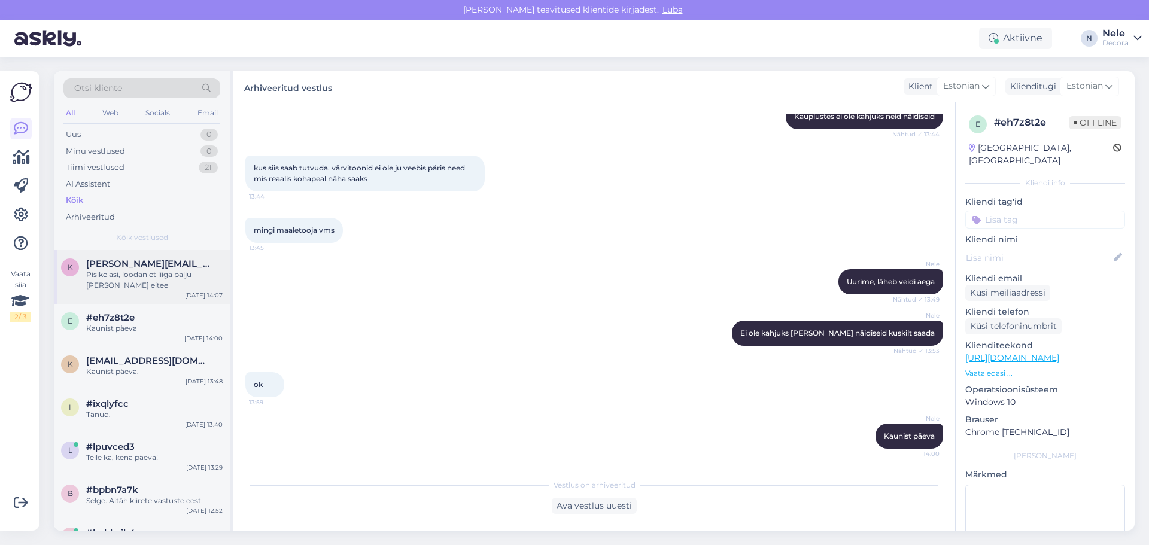
click at [138, 277] on div "Pisike asi, loodan et liiga palju [PERSON_NAME] eitee" at bounding box center [154, 280] width 136 height 22
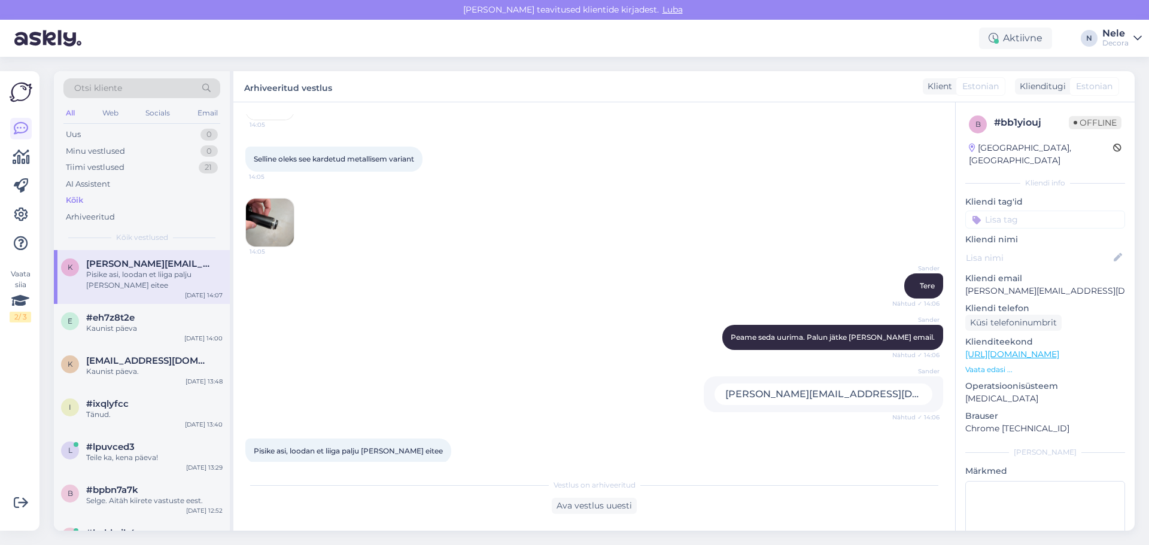
scroll to position [195, 0]
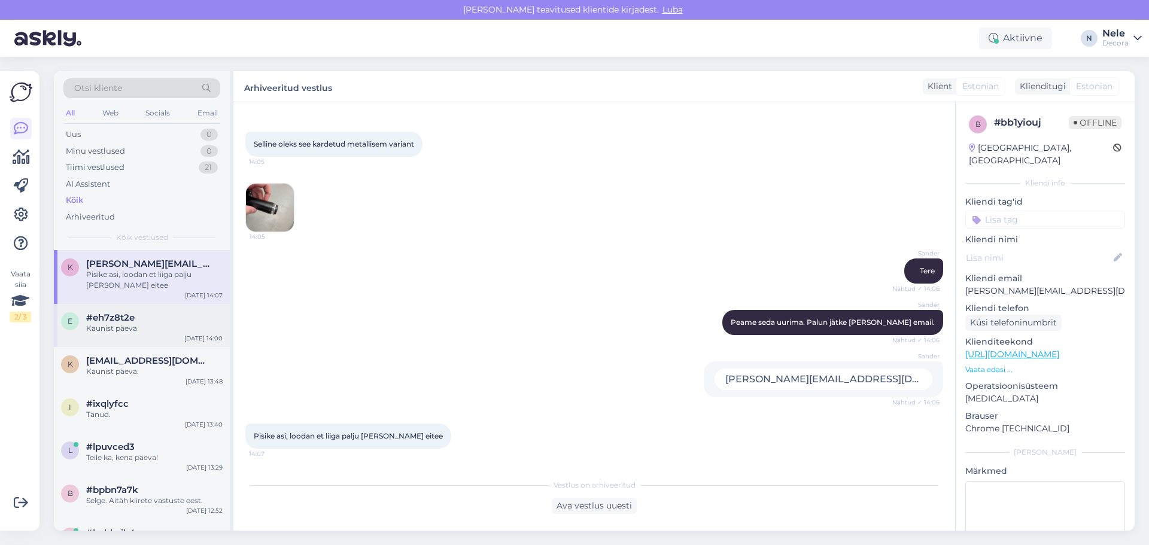
click at [151, 332] on div "Kaunist päeva" at bounding box center [154, 328] width 136 height 11
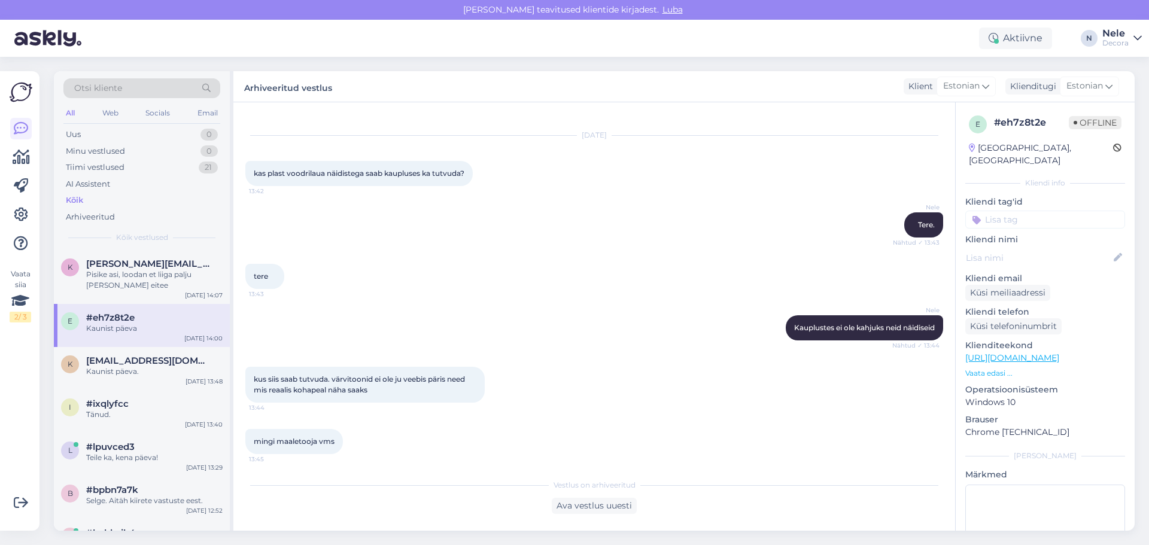
scroll to position [0, 0]
